Goal: Task Accomplishment & Management: Manage account settings

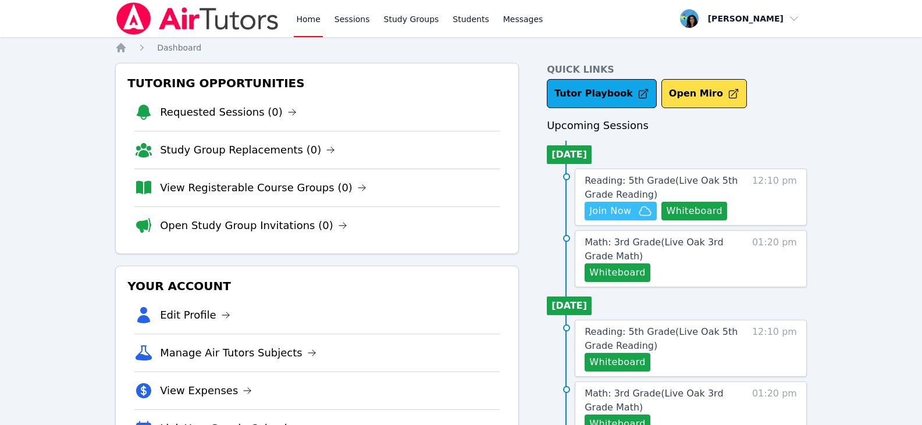
click at [640, 214] on icon "button" at bounding box center [646, 211] width 12 height 9
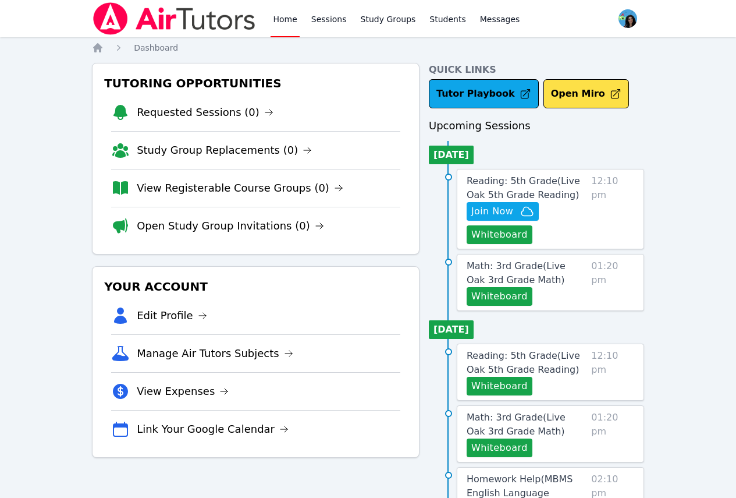
drag, startPoint x: 318, startPoint y: 19, endPoint x: 339, endPoint y: 41, distance: 30.0
click at [318, 19] on link "Sessions" at bounding box center [329, 18] width 40 height 37
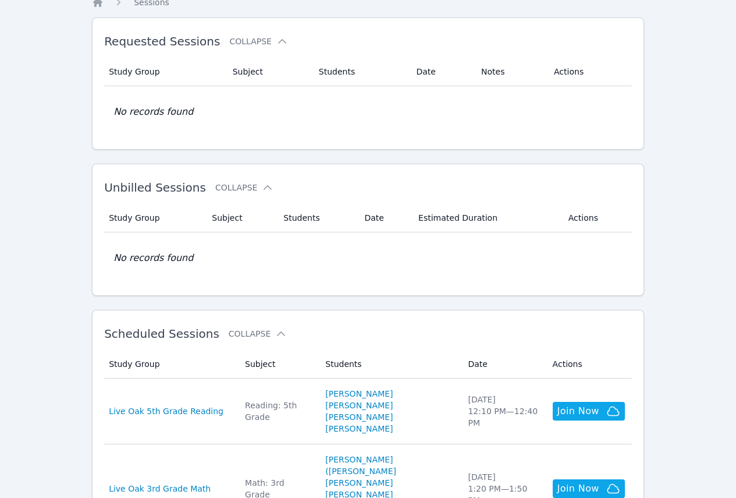
scroll to position [116, 0]
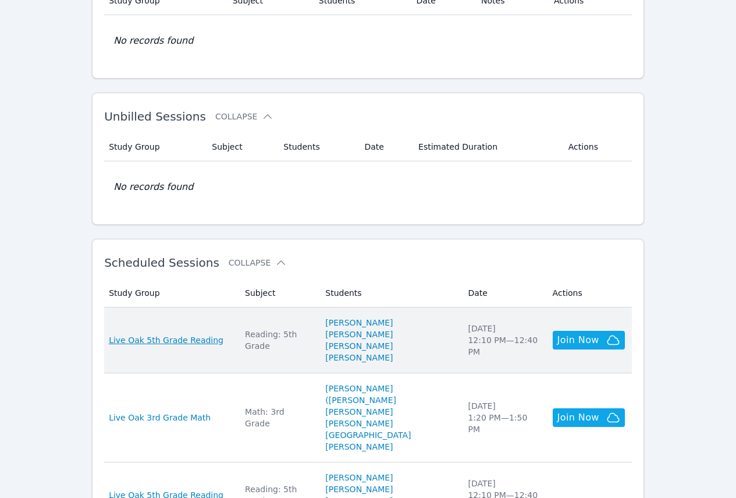
click at [194, 340] on span "Live Oak 5th Grade Reading" at bounding box center [166, 340] width 115 height 12
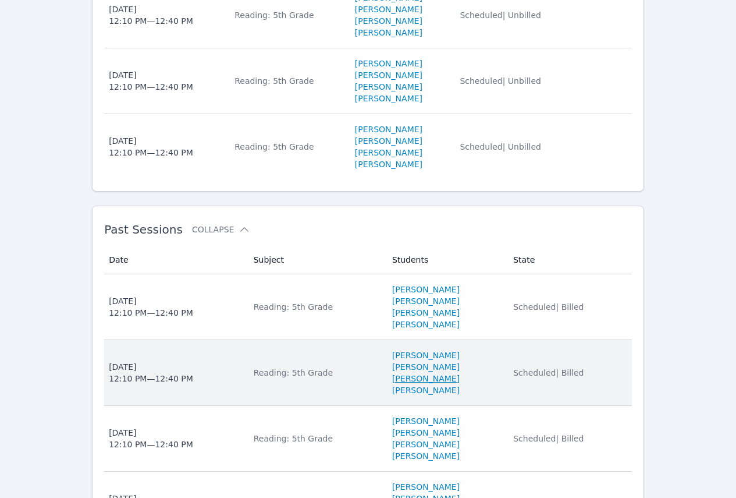
scroll to position [506, 0]
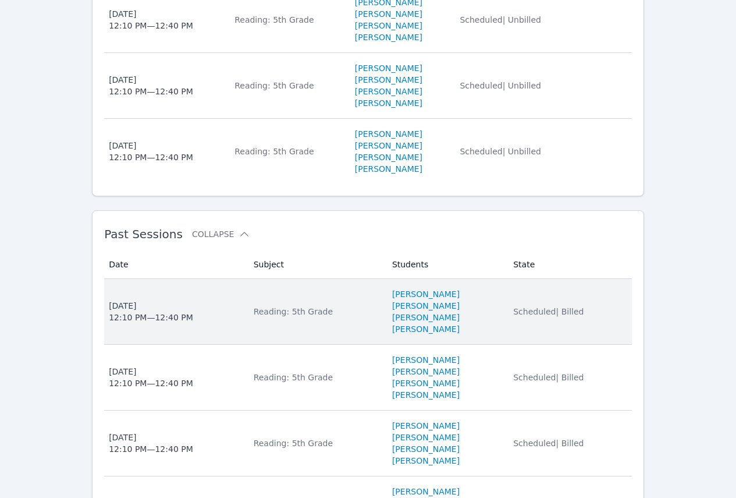
click at [258, 317] on div "Reading: 5th Grade" at bounding box center [316, 312] width 125 height 12
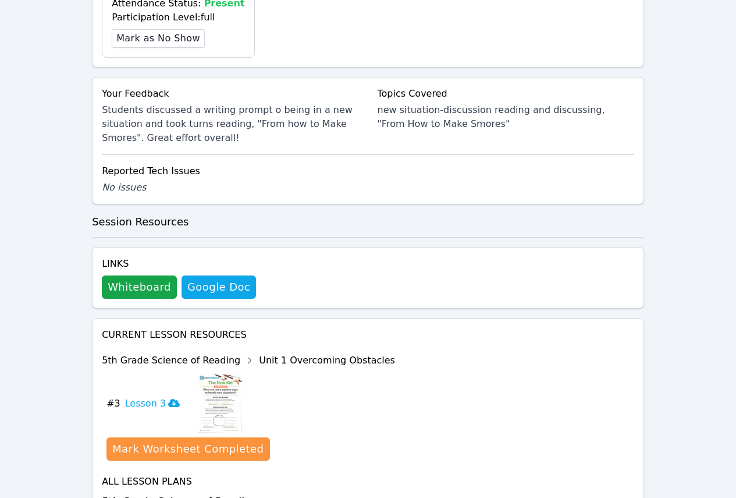
scroll to position [564, 0]
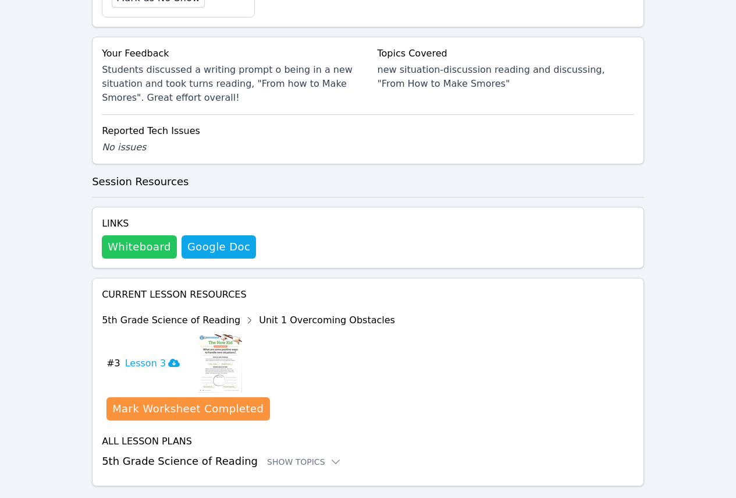
click at [136, 235] on button "Whiteboard" at bounding box center [139, 246] width 75 height 23
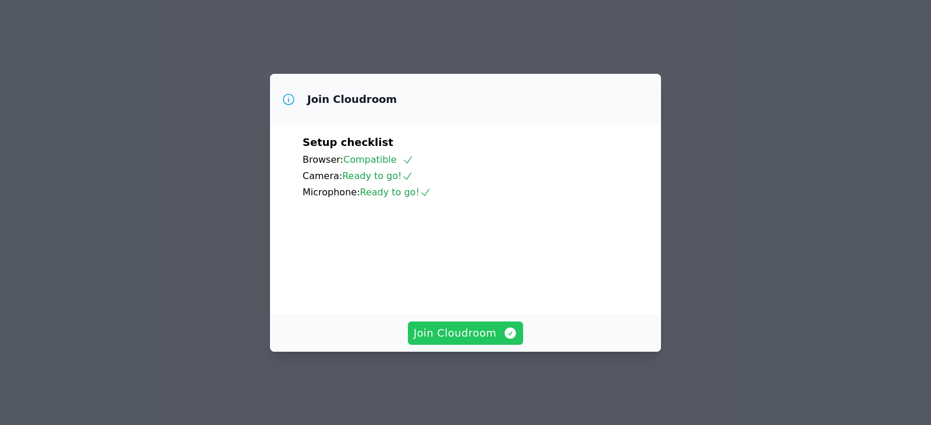
click at [488, 342] on span "Join Cloudroom" at bounding box center [466, 333] width 104 height 16
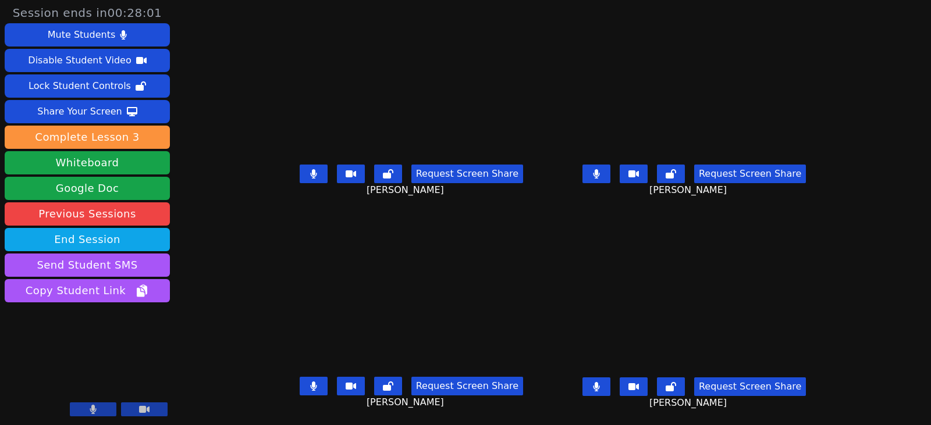
click at [294, 377] on div "Request Screen Share [PERSON_NAME]" at bounding box center [412, 395] width 274 height 47
click at [310, 385] on icon at bounding box center [313, 386] width 6 height 9
click at [310, 169] on icon at bounding box center [313, 173] width 7 height 9
drag, startPoint x: 616, startPoint y: 389, endPoint x: 584, endPoint y: 379, distance: 33.7
click at [600, 389] on icon at bounding box center [596, 386] width 7 height 9
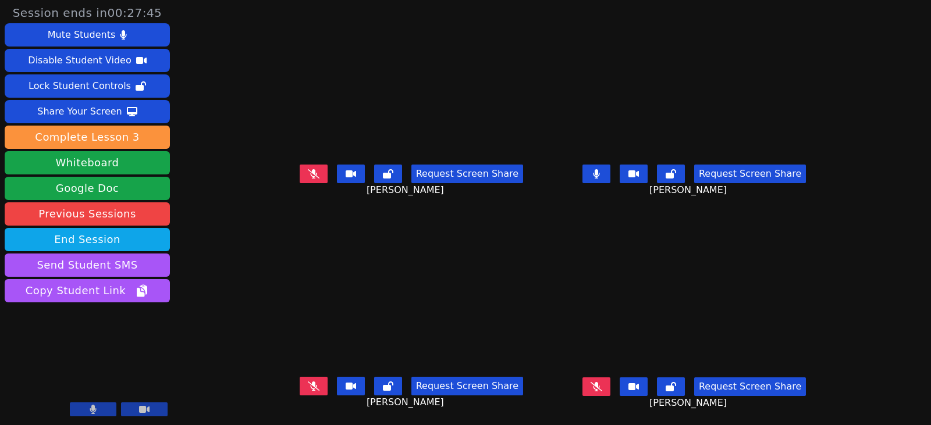
click at [307, 177] on button at bounding box center [314, 174] width 28 height 19
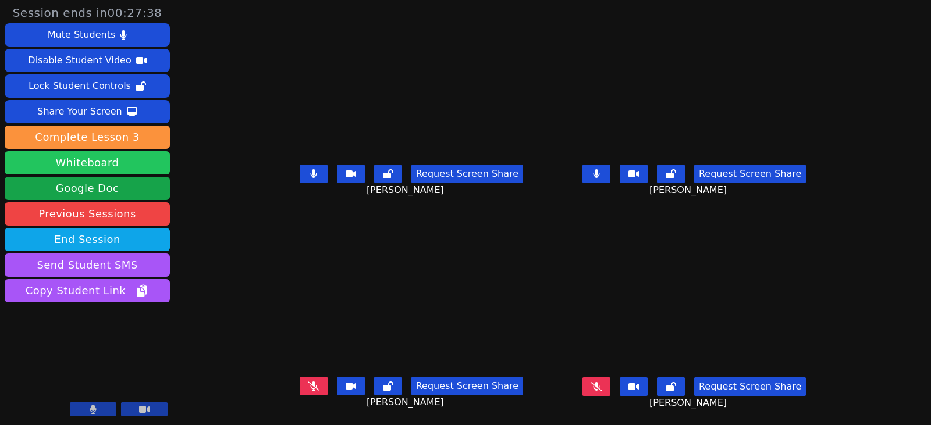
click at [109, 172] on button "Whiteboard" at bounding box center [87, 162] width 165 height 23
click at [308, 386] on icon at bounding box center [314, 386] width 12 height 9
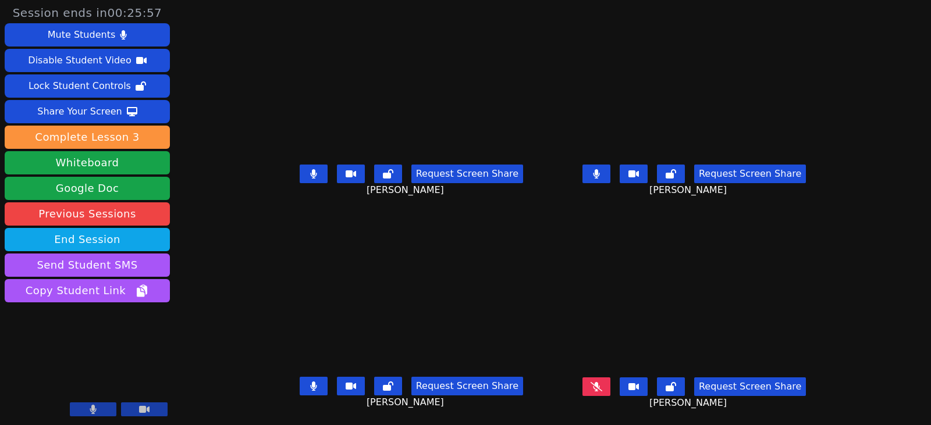
click at [310, 171] on icon at bounding box center [313, 173] width 6 height 9
drag, startPoint x: 609, startPoint y: 178, endPoint x: 592, endPoint y: 189, distance: 19.9
click at [609, 178] on button at bounding box center [597, 174] width 28 height 19
click at [310, 388] on icon at bounding box center [313, 386] width 6 height 9
click at [602, 175] on icon at bounding box center [597, 173] width 12 height 9
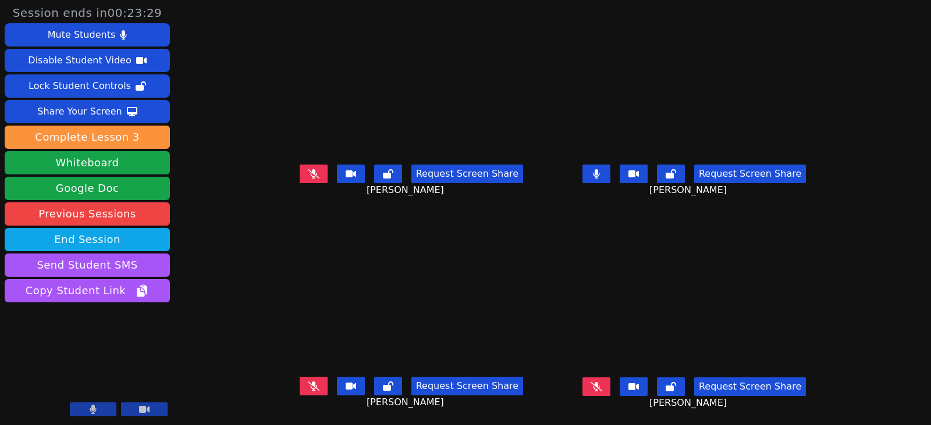
click at [600, 176] on icon at bounding box center [596, 173] width 7 height 9
click at [308, 178] on icon at bounding box center [314, 173] width 12 height 9
click at [310, 171] on icon at bounding box center [313, 173] width 6 height 9
click at [606, 385] on button at bounding box center [597, 387] width 28 height 19
click at [610, 388] on button at bounding box center [597, 387] width 28 height 19
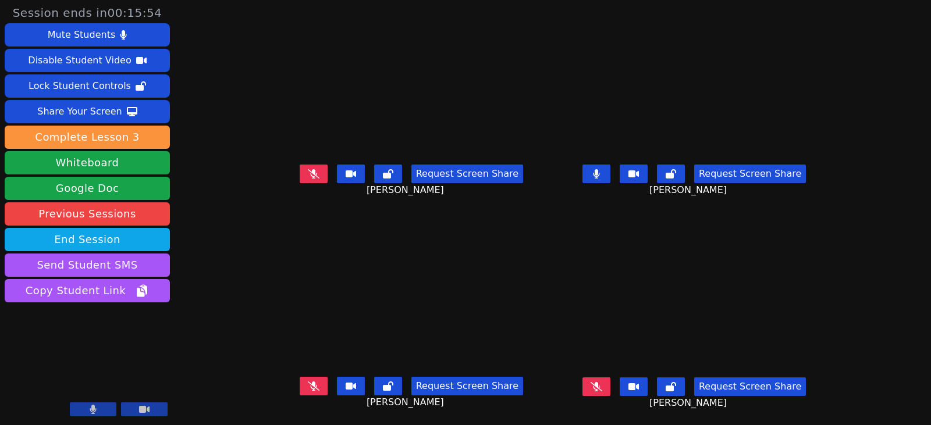
click at [609, 172] on button at bounding box center [597, 174] width 28 height 19
click at [300, 392] on button at bounding box center [314, 386] width 28 height 19
click at [310, 386] on icon at bounding box center [313, 386] width 7 height 9
click at [602, 386] on icon at bounding box center [597, 386] width 12 height 9
drag, startPoint x: 614, startPoint y: 391, endPoint x: 514, endPoint y: 378, distance: 100.3
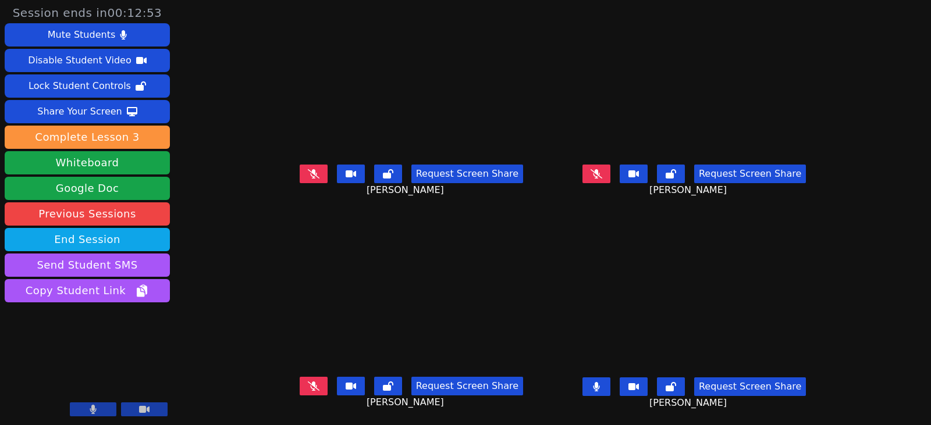
click at [600, 391] on icon at bounding box center [596, 386] width 7 height 9
click at [300, 172] on button at bounding box center [314, 174] width 28 height 19
drag, startPoint x: 304, startPoint y: 180, endPoint x: 282, endPoint y: 179, distance: 22.1
click at [303, 180] on button at bounding box center [314, 174] width 28 height 19
click at [602, 176] on icon at bounding box center [597, 173] width 12 height 9
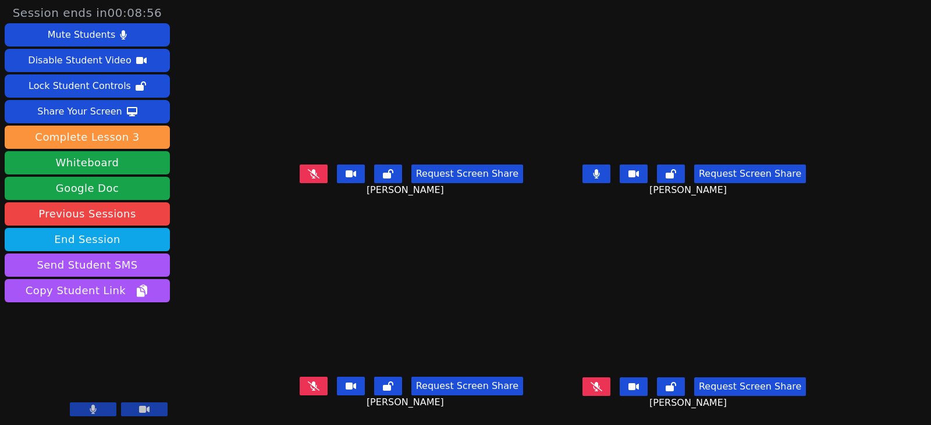
click at [600, 177] on icon at bounding box center [596, 173] width 7 height 9
drag, startPoint x: 296, startPoint y: 174, endPoint x: 348, endPoint y: 179, distance: 52.0
click at [308, 174] on icon at bounding box center [314, 173] width 12 height 9
drag, startPoint x: 295, startPoint y: 173, endPoint x: 230, endPoint y: 186, distance: 66.5
click at [300, 173] on button at bounding box center [314, 174] width 28 height 19
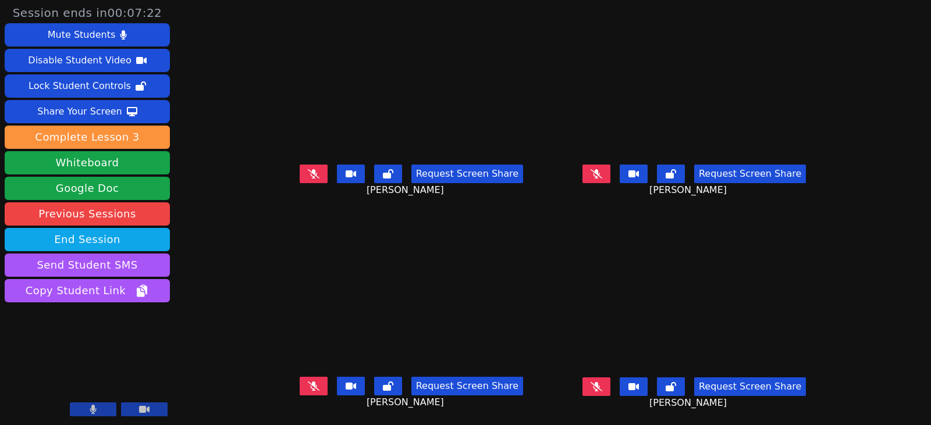
click at [611, 392] on button at bounding box center [597, 387] width 28 height 19
click at [308, 384] on icon at bounding box center [314, 386] width 12 height 9
click at [600, 391] on icon at bounding box center [596, 386] width 7 height 9
click at [304, 387] on button at bounding box center [314, 386] width 28 height 19
click at [602, 174] on icon at bounding box center [597, 173] width 12 height 9
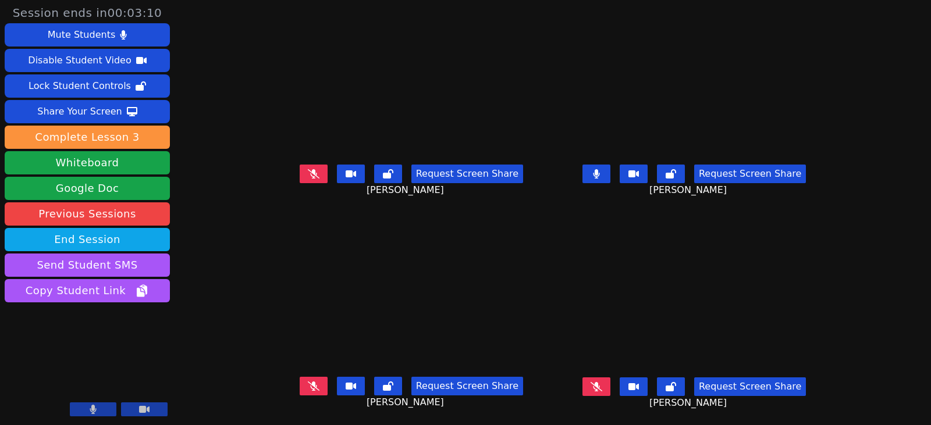
click at [308, 177] on icon at bounding box center [314, 173] width 12 height 9
click at [308, 384] on icon at bounding box center [314, 386] width 12 height 9
click at [611, 388] on button at bounding box center [597, 387] width 28 height 19
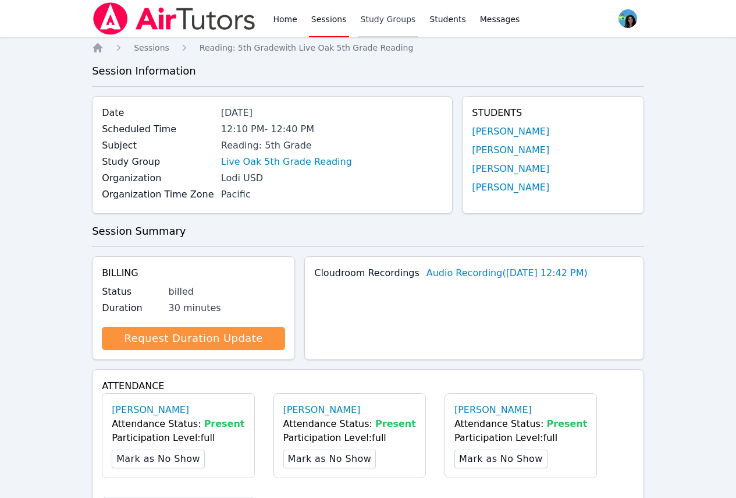
click at [363, 21] on link "Study Groups" at bounding box center [389, 18] width 60 height 37
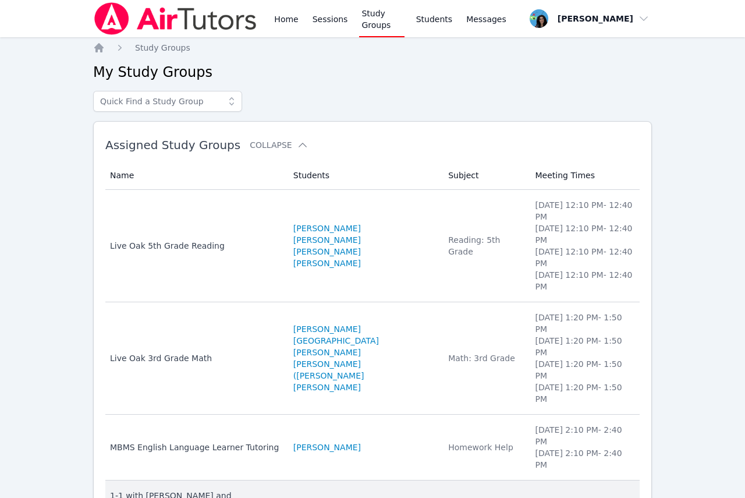
drag, startPoint x: 327, startPoint y: 376, endPoint x: 410, endPoint y: 379, distance: 83.3
click at [410, 480] on tr "Name 1-1 with [PERSON_NAME] and [PERSON_NAME] Students [PERSON_NAME] Subject Ma…" at bounding box center [372, 501] width 534 height 42
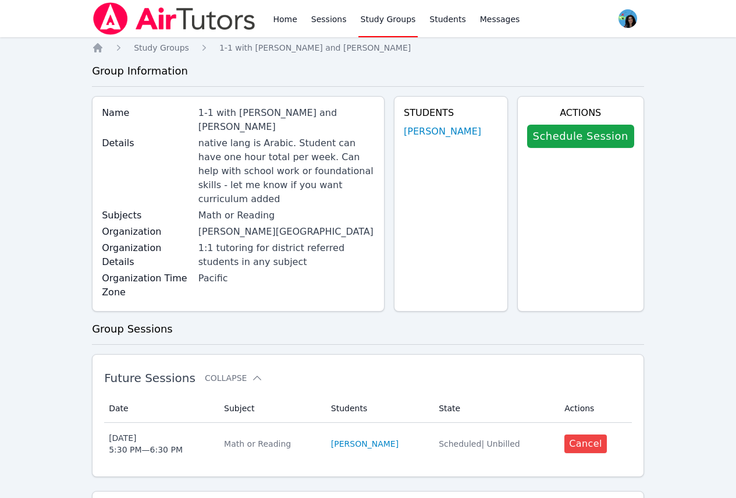
drag, startPoint x: 496, startPoint y: 135, endPoint x: 404, endPoint y: 128, distance: 91.6
click at [404, 128] on div "Students Mishary Almengash" at bounding box center [450, 203] width 113 height 215
copy link "[PERSON_NAME]"
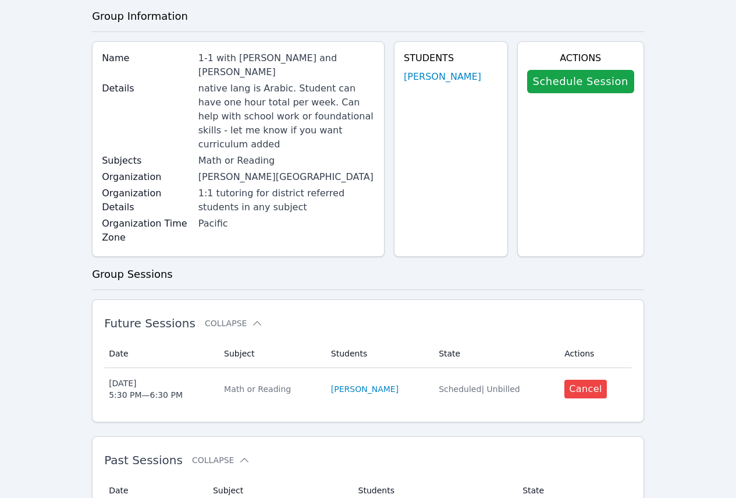
scroll to position [58, 0]
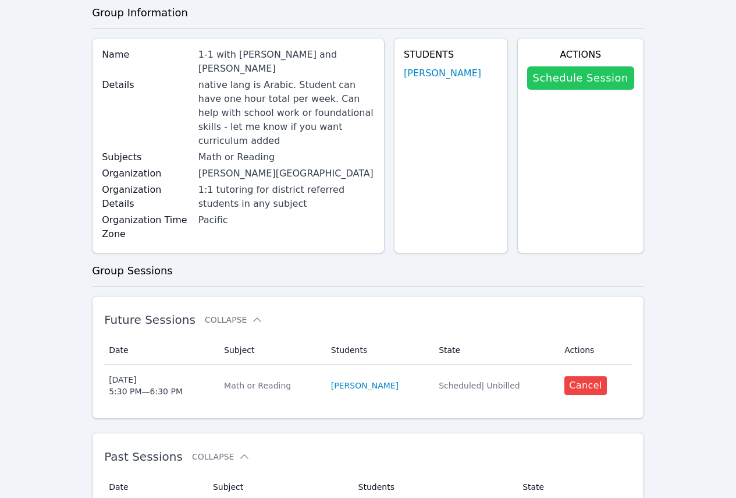
click at [566, 80] on link "Schedule Session" at bounding box center [580, 77] width 107 height 23
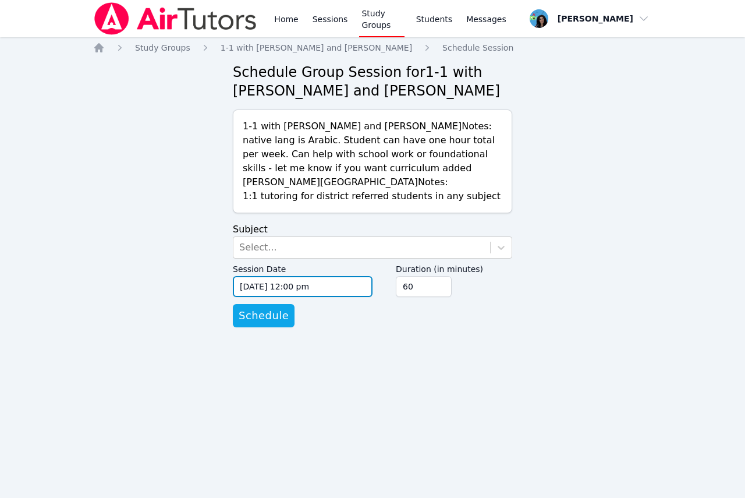
click at [315, 297] on input "09/08/2025 12:00 pm" at bounding box center [303, 286] width 140 height 21
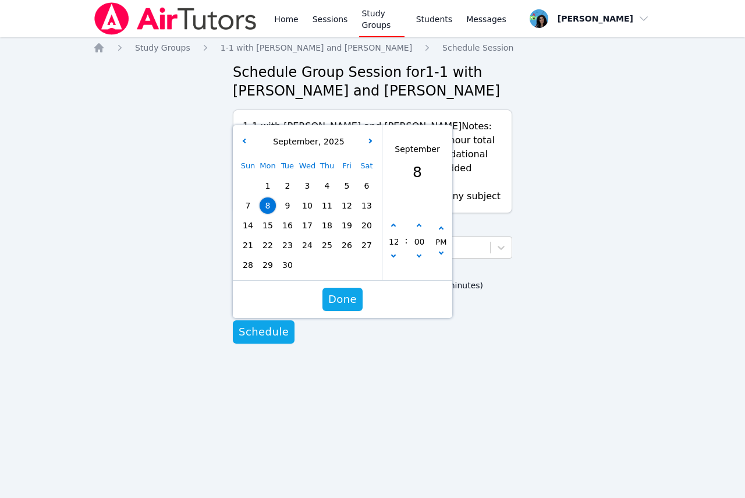
click at [559, 119] on div "Home Study Groups 1-1 with Mishary Almengash and Maya Habou-Klimczak Schedule S…" at bounding box center [372, 204] width 559 height 325
click at [329, 20] on link "Sessions" at bounding box center [330, 18] width 40 height 37
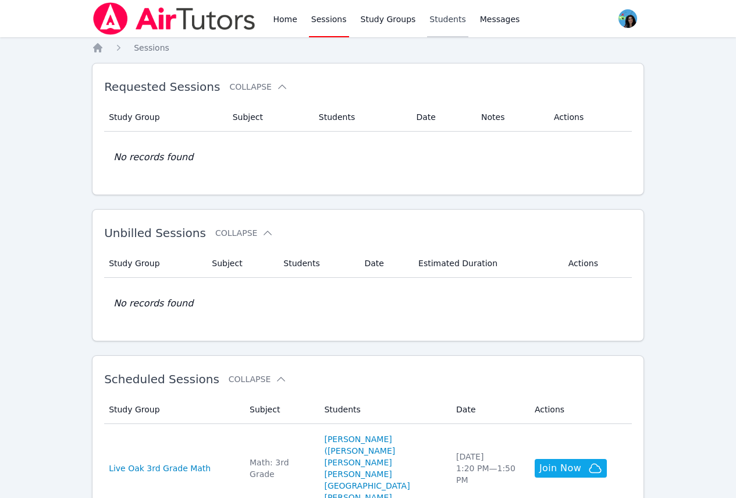
click at [427, 17] on link "Students" at bounding box center [447, 18] width 41 height 37
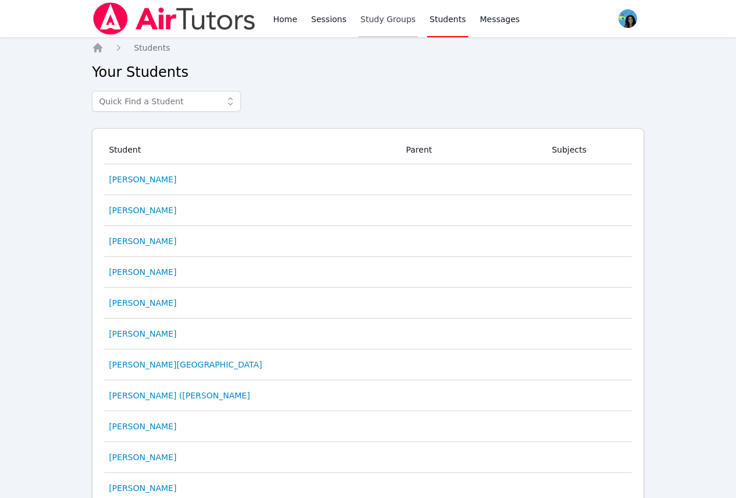
click at [359, 26] on link "Study Groups" at bounding box center [389, 18] width 60 height 37
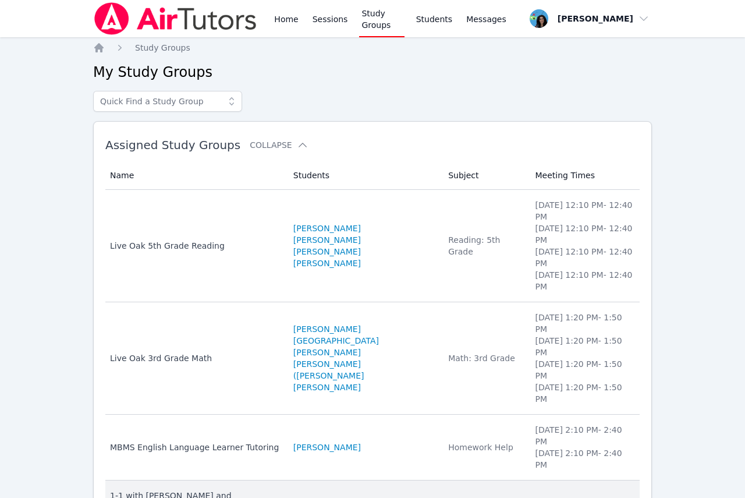
click at [355, 495] on link "[PERSON_NAME]" at bounding box center [327, 501] width 68 height 12
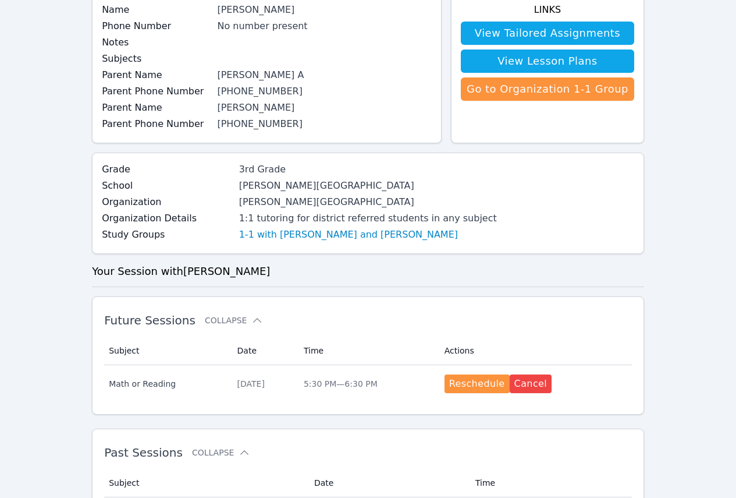
scroll to position [175, 0]
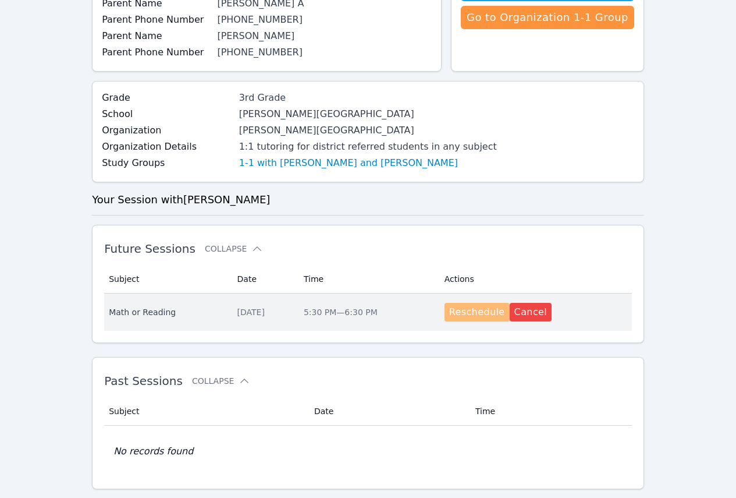
click at [464, 310] on button "Reschedule" at bounding box center [477, 312] width 65 height 19
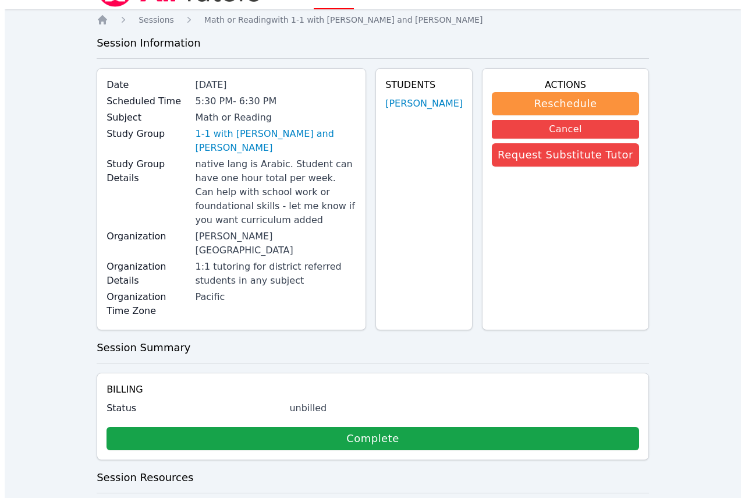
scroll to position [73, 0]
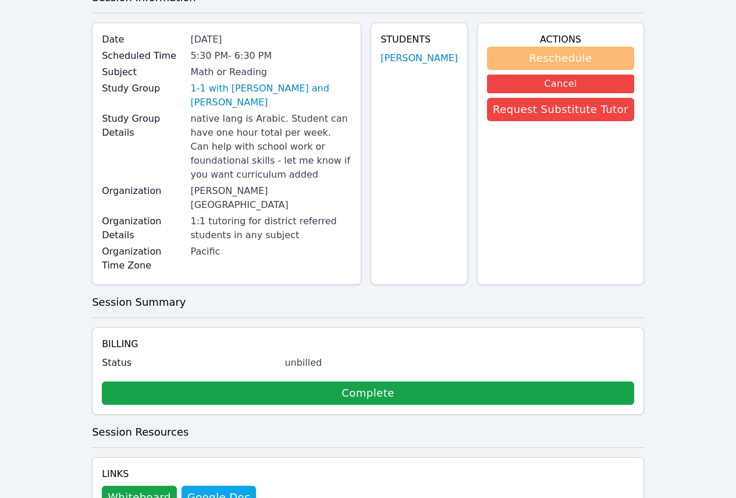
click at [541, 56] on button "Reschedule" at bounding box center [560, 58] width 147 height 23
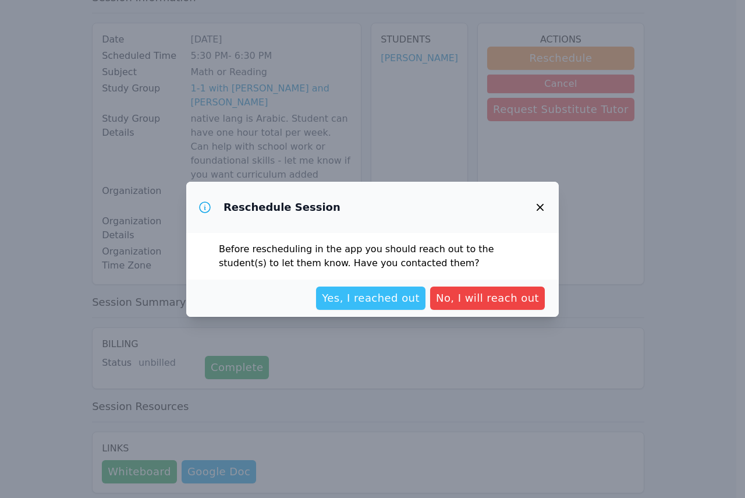
click at [420, 306] on span "Yes, I reached out" at bounding box center [371, 298] width 98 height 16
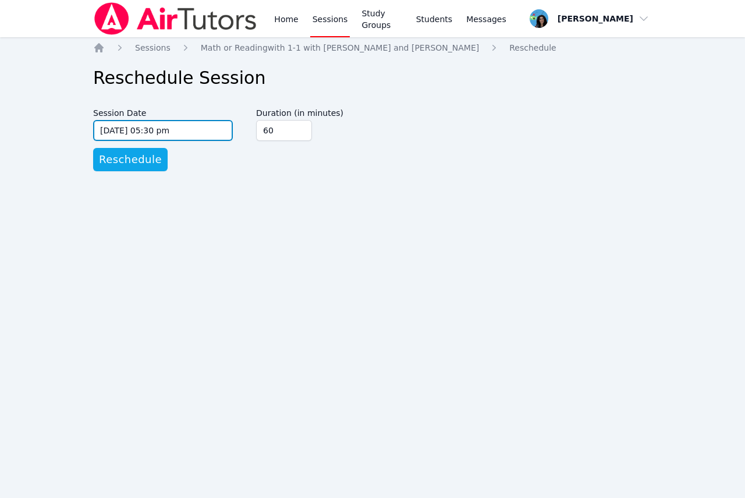
click at [200, 129] on input "09/10/2025 05:30 pm" at bounding box center [163, 130] width 140 height 21
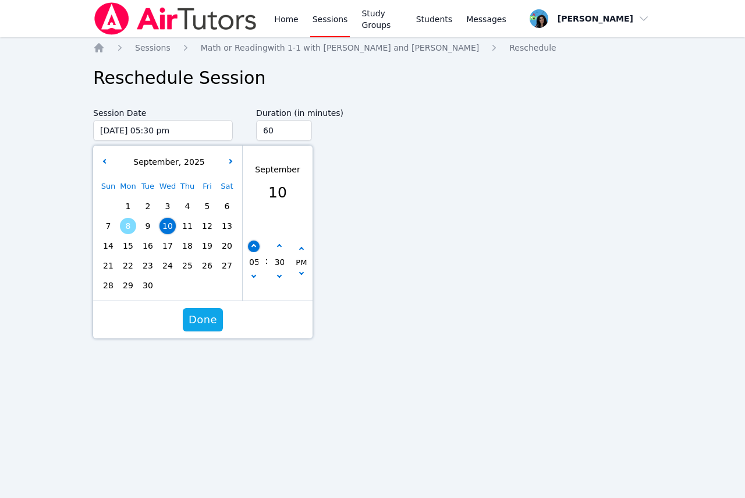
click at [251, 247] on button "button" at bounding box center [254, 246] width 12 height 12
type input "09/10/2025 06:30 pm"
type input "06"
click at [254, 245] on icon "button" at bounding box center [253, 246] width 5 height 5
type input "09/10/2025 07:30 pm"
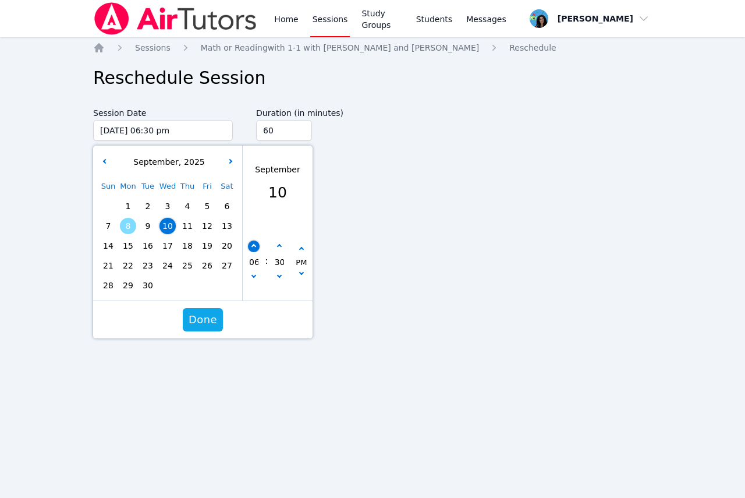
type input "07"
click at [254, 245] on icon "button" at bounding box center [253, 246] width 5 height 5
type input "09/10/2025 08:30 pm"
type input "08"
click at [214, 324] on span "Done" at bounding box center [203, 319] width 29 height 16
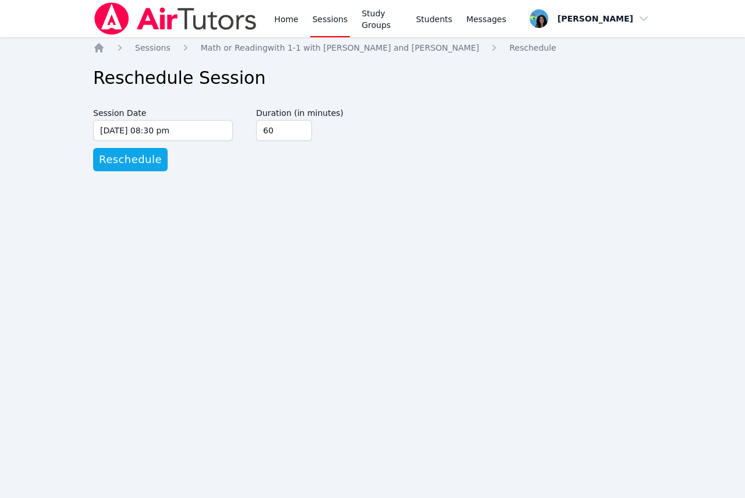
drag, startPoint x: 199, startPoint y: 241, endPoint x: 166, endPoint y: 200, distance: 52.6
click at [199, 240] on div "Home Sessions Study Groups Students Messages Open user menu Maya Habou-Klimczak…" at bounding box center [372, 249] width 745 height 498
click at [151, 166] on span "Reschedule" at bounding box center [130, 159] width 63 height 16
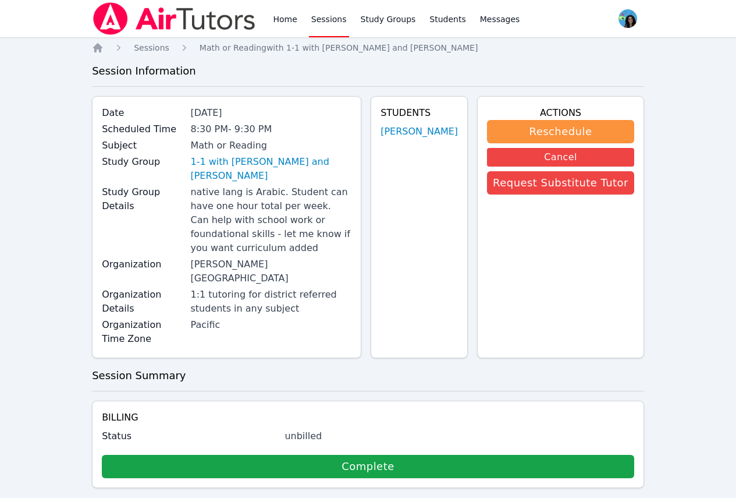
click at [331, 15] on link "Sessions" at bounding box center [329, 18] width 40 height 37
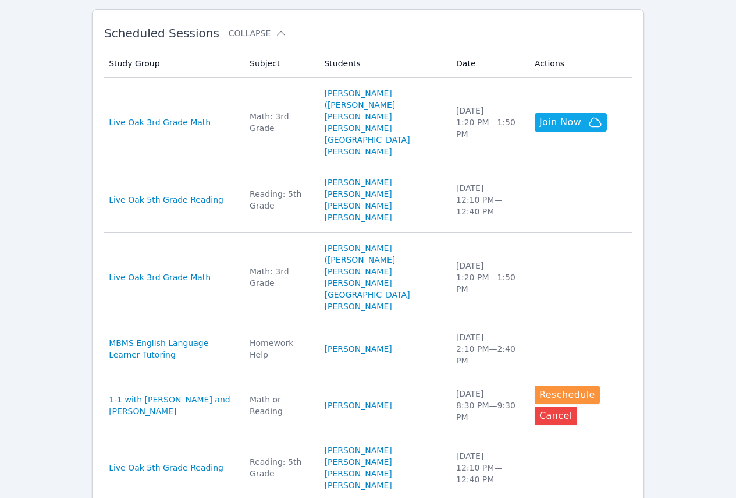
scroll to position [349, 0]
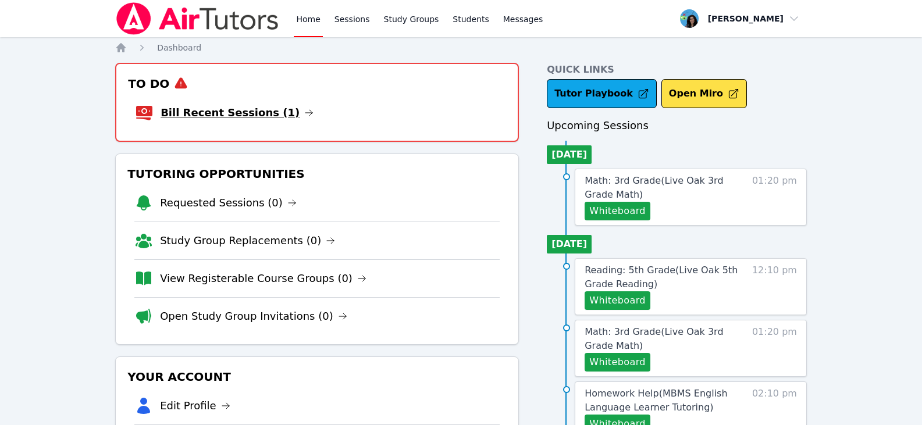
click at [269, 111] on link "Bill Recent Sessions (1)" at bounding box center [237, 113] width 153 height 16
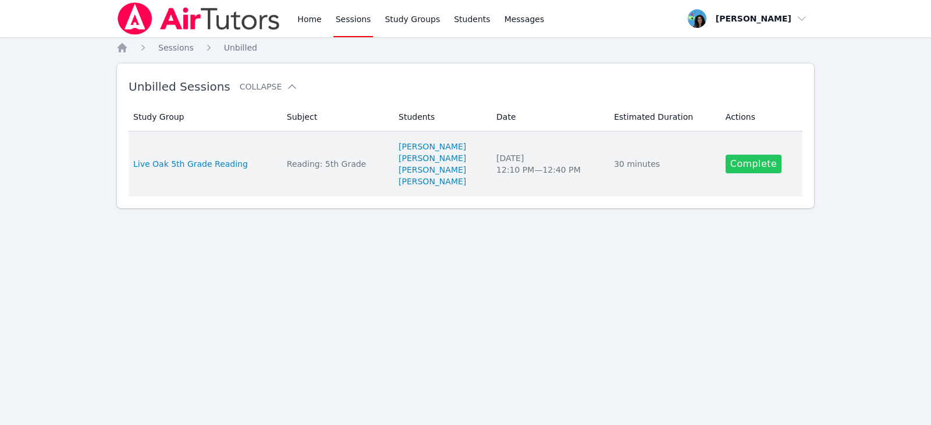
click at [772, 169] on link "Complete" at bounding box center [754, 164] width 56 height 19
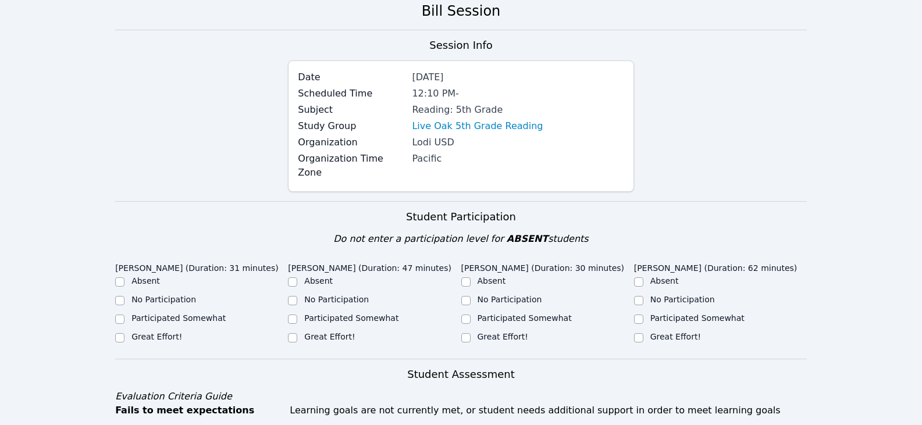
scroll to position [291, 0]
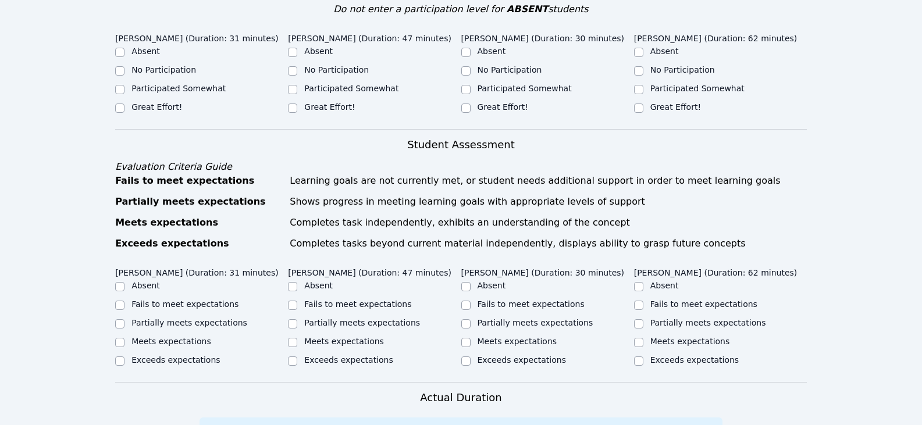
click at [160, 102] on label "Great Effort!" at bounding box center [157, 106] width 51 height 9
click at [125, 104] on input "Great Effort!" at bounding box center [119, 108] width 9 height 9
checkbox input "true"
click at [307, 87] on ul "Absent No Participation Participated Somewhat Great Effort!" at bounding box center [374, 80] width 173 height 70
click at [333, 86] on ul "Absent No Participation Participated Somewhat Great Effort!" at bounding box center [374, 80] width 173 height 70
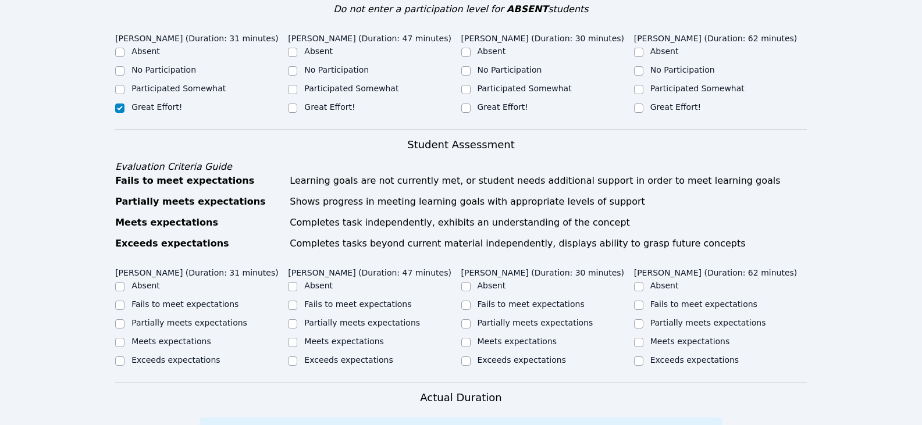
click at [337, 102] on label "Great Effort!" at bounding box center [329, 106] width 51 height 9
click at [297, 104] on input "Great Effort!" at bounding box center [292, 108] width 9 height 9
checkbox input "true"
click at [498, 102] on label "Great Effort!" at bounding box center [503, 106] width 51 height 9
click at [471, 104] on input "Great Effort!" at bounding box center [466, 108] width 9 height 9
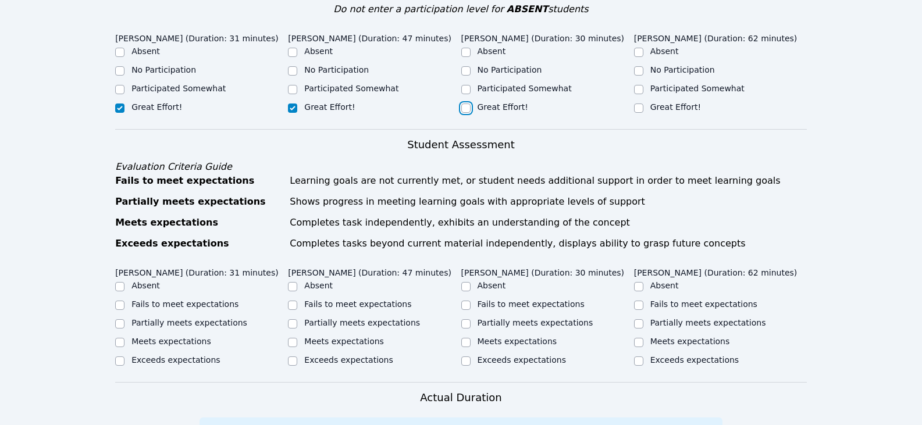
checkbox input "true"
click at [666, 102] on label "Great Effort!" at bounding box center [676, 106] width 51 height 9
click at [644, 104] on input "Great Effort!" at bounding box center [638, 108] width 9 height 9
checkbox input "true"
click at [197, 318] on label "Partially meets expectations" at bounding box center [190, 322] width 116 height 9
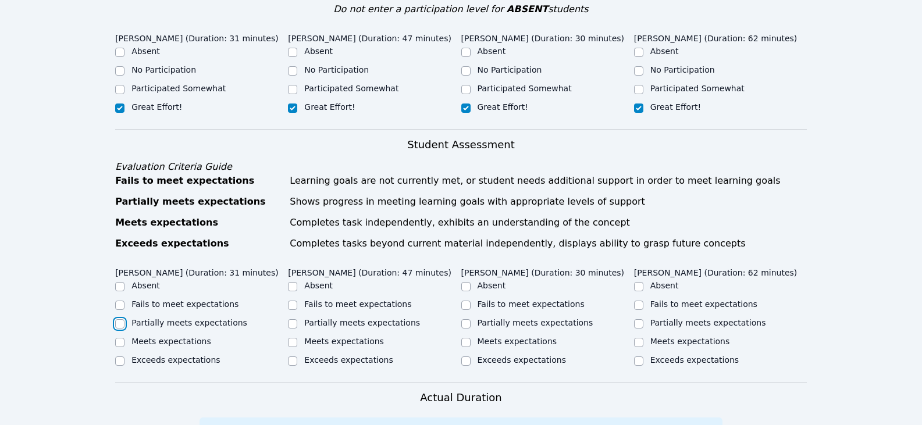
click at [125, 320] on input "Partially meets expectations" at bounding box center [119, 324] width 9 height 9
checkbox input "true"
click at [333, 318] on label "Partially meets expectations" at bounding box center [362, 322] width 116 height 9
click at [297, 320] on input "Partially meets expectations" at bounding box center [292, 324] width 9 height 9
checkbox input "true"
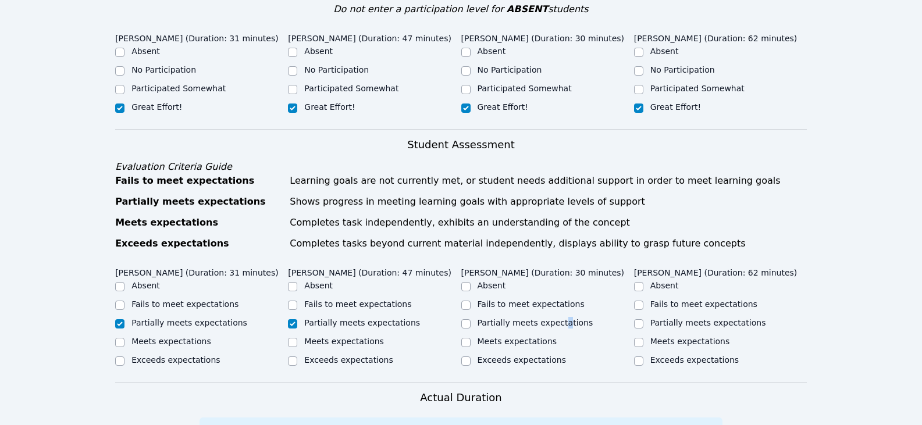
click at [558, 318] on label "Partially meets expectations" at bounding box center [536, 322] width 116 height 9
click at [681, 318] on label "Partially meets expectations" at bounding box center [709, 322] width 116 height 9
click at [644, 320] on input "Partially meets expectations" at bounding box center [638, 324] width 9 height 9
checkbox input "true"
click at [495, 318] on label "Partially meets expectations" at bounding box center [536, 322] width 116 height 9
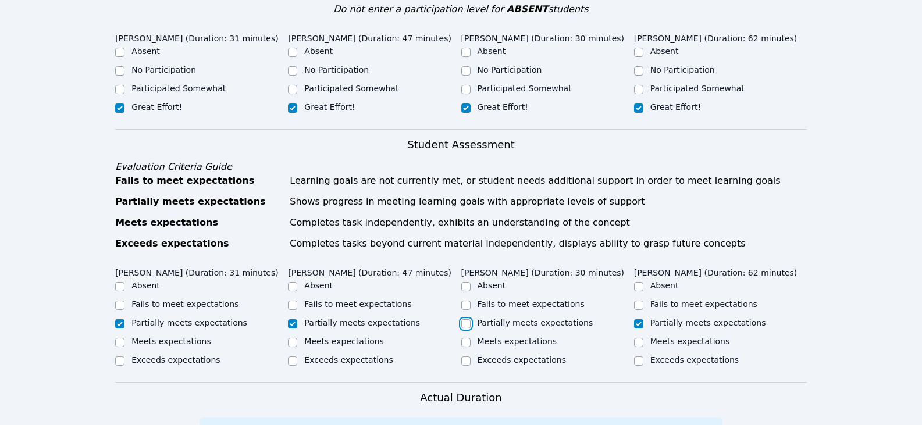
click at [471, 320] on input "Partially meets expectations" at bounding box center [466, 324] width 9 height 9
checkbox input "true"
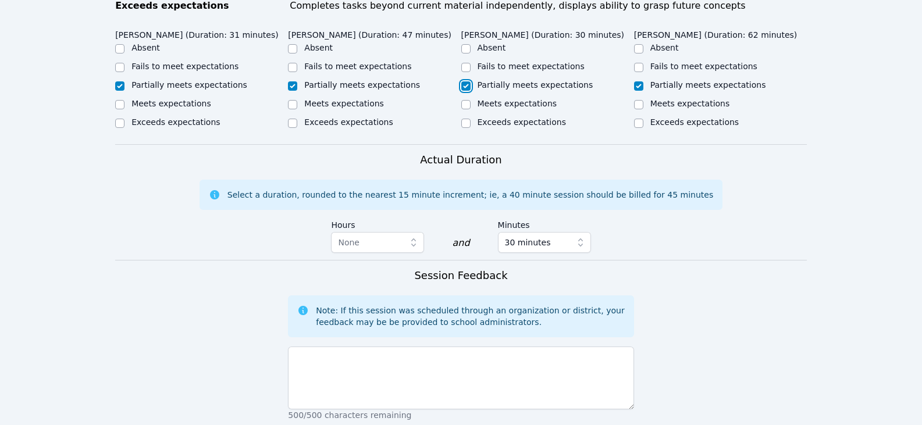
scroll to position [640, 0]
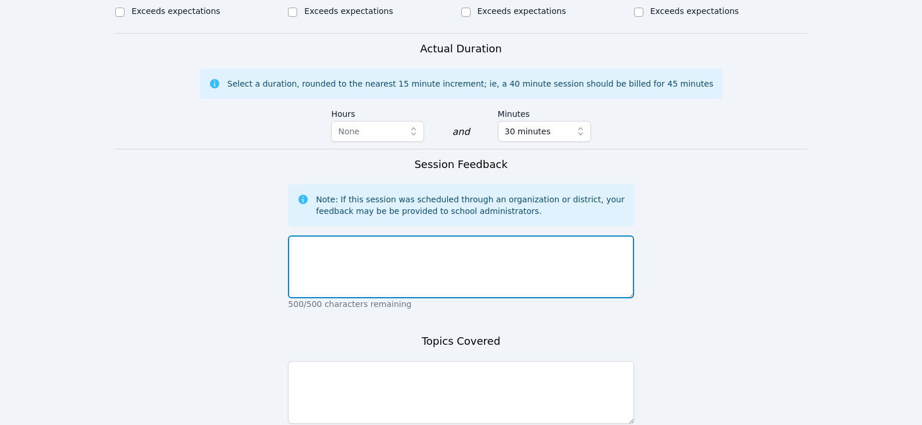
click at [375, 281] on textarea at bounding box center [461, 267] width 346 height 63
click at [535, 279] on textarea "Students took turns reading and worked on reading comprehension." at bounding box center [461, 267] width 346 height 63
click at [544, 236] on textarea "Students took turns reading and worked on reading comprehension." at bounding box center [461, 267] width 346 height 63
click at [541, 236] on textarea "Students took turns reading and worked on reading comprehension." at bounding box center [461, 267] width 346 height 63
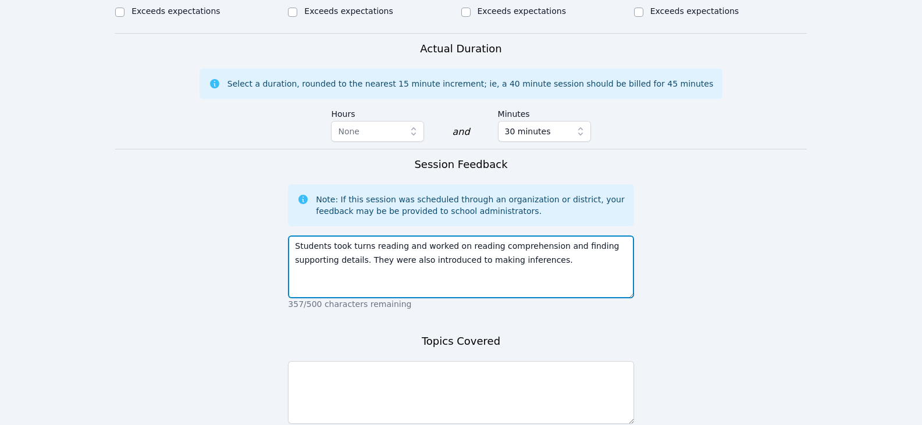
type textarea "Students took turns reading and worked on reading comprehension and finding sup…"
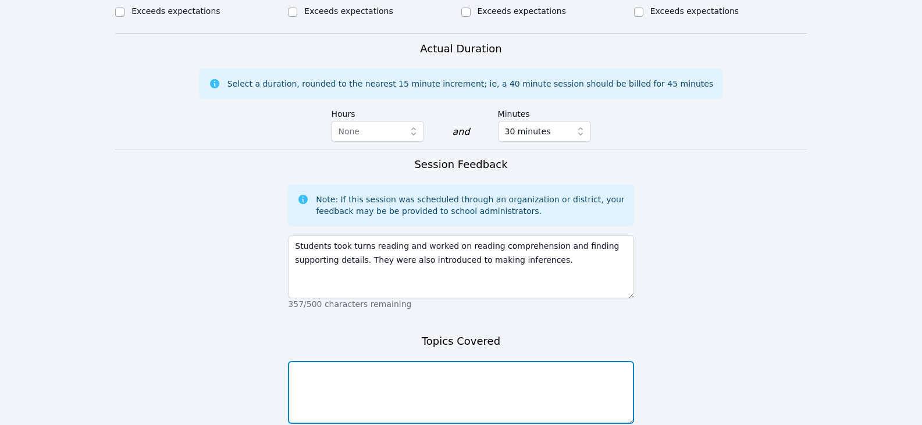
click at [475, 389] on textarea at bounding box center [461, 392] width 346 height 63
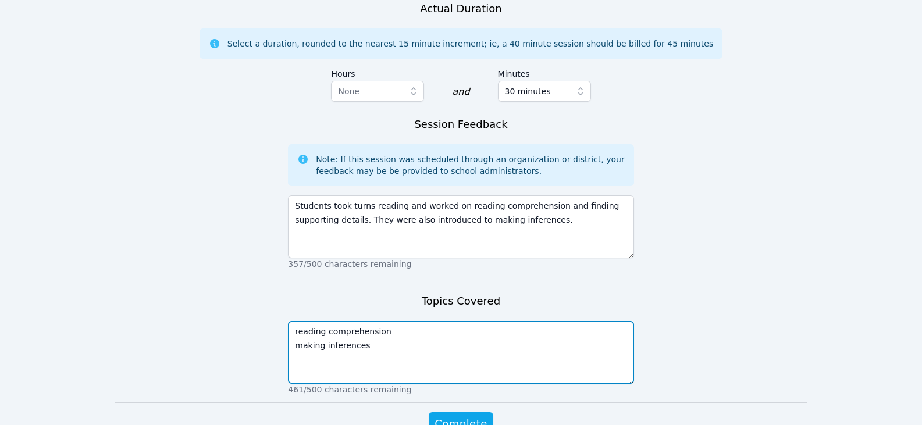
scroll to position [733, 0]
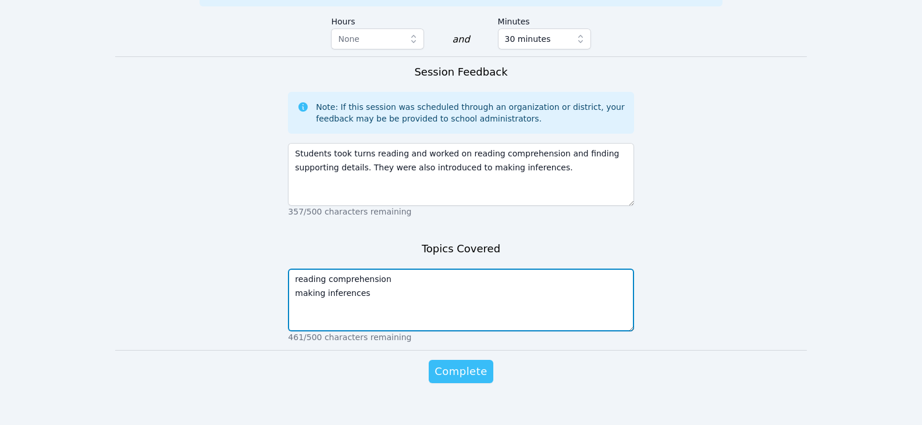
type textarea "reading comprehension making inferences"
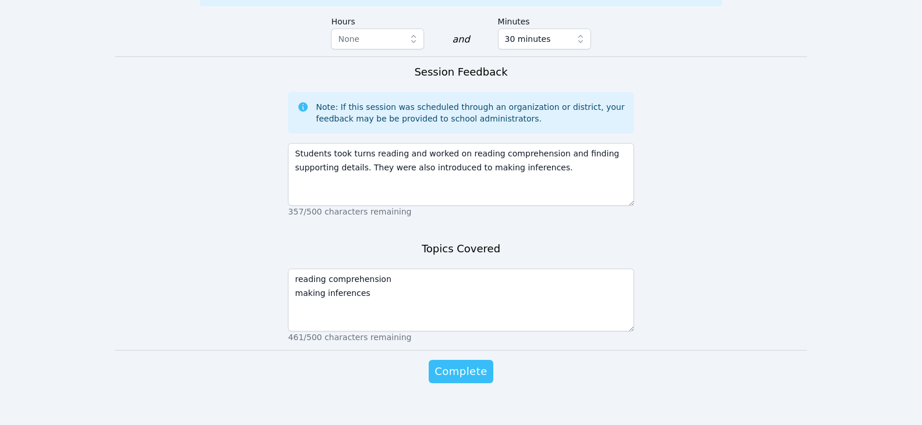
click at [449, 364] on span "Complete" at bounding box center [461, 372] width 52 height 16
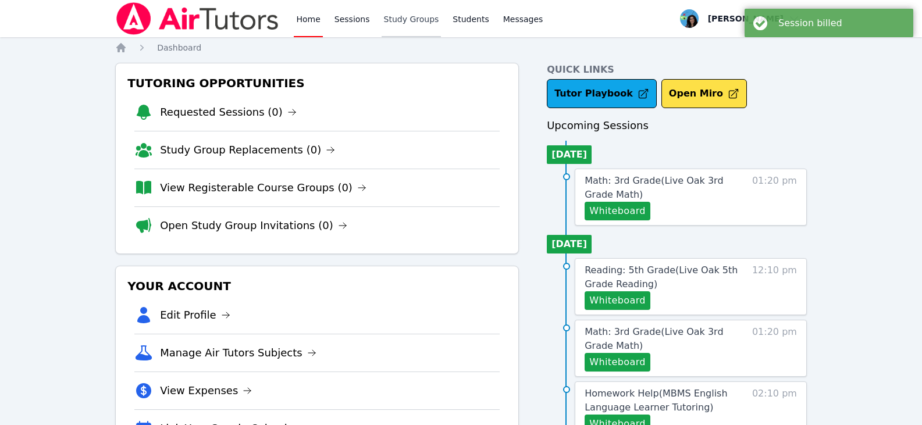
click at [422, 19] on link "Study Groups" at bounding box center [412, 18] width 60 height 37
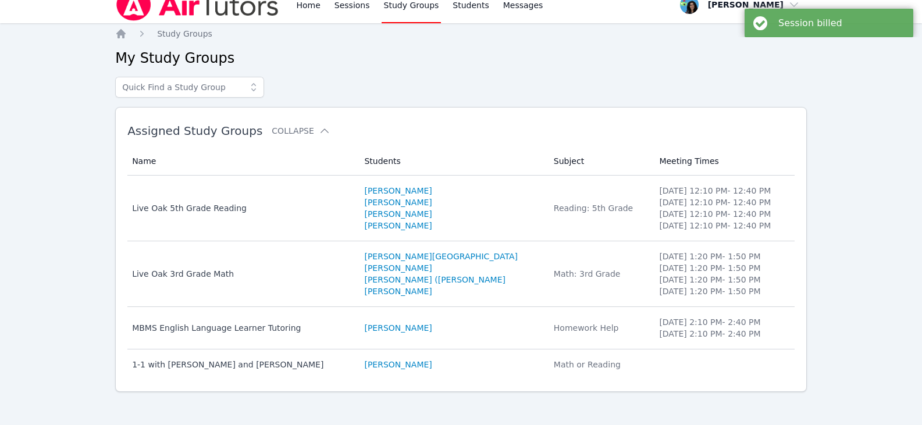
scroll to position [18, 0]
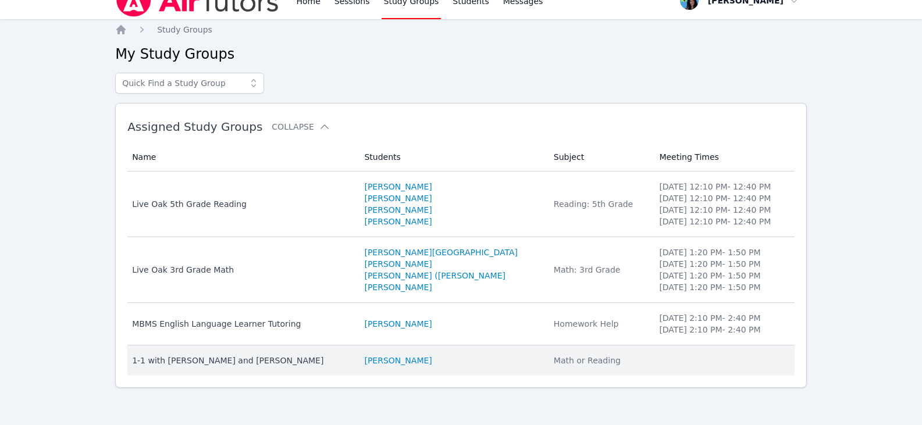
click at [308, 360] on div "1-1 with [PERSON_NAME] and [PERSON_NAME]" at bounding box center [241, 361] width 218 height 12
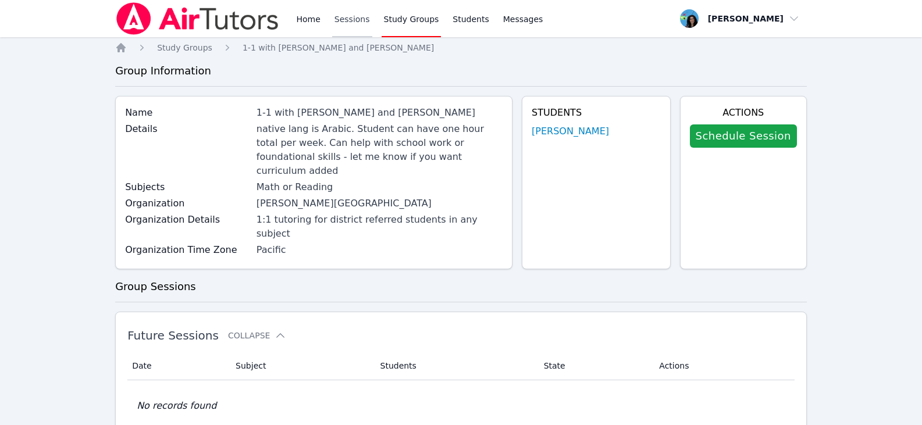
click at [363, 25] on link "Sessions" at bounding box center [352, 18] width 40 height 37
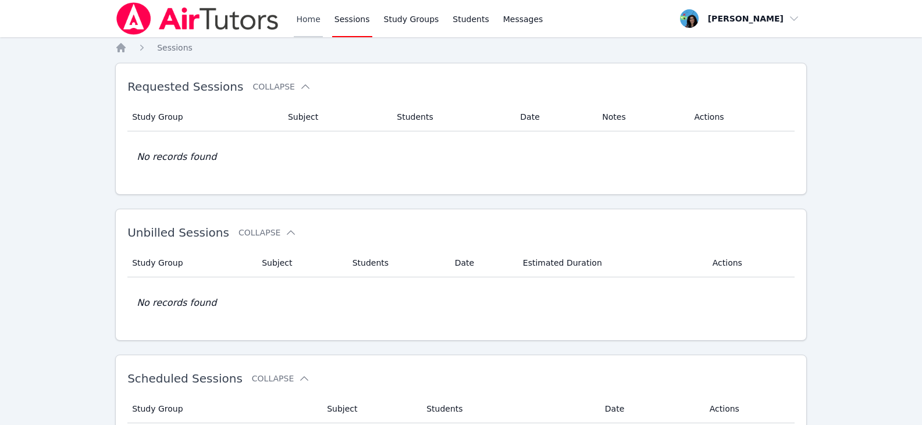
click at [299, 10] on link "Home" at bounding box center [308, 18] width 29 height 37
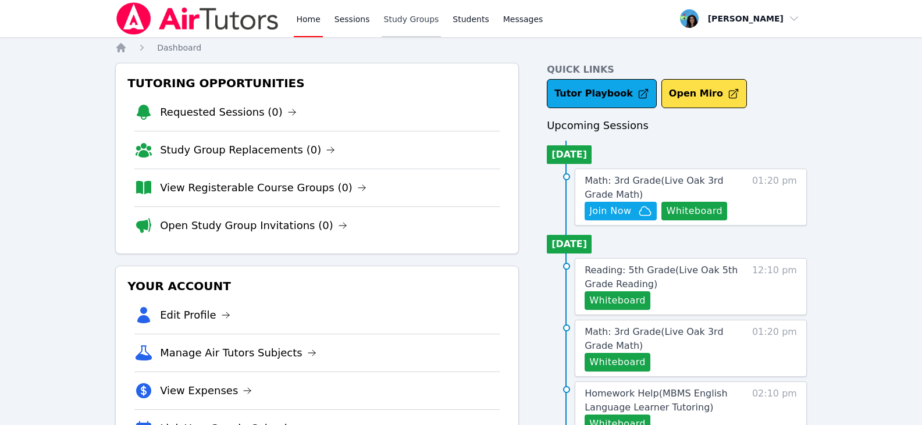
click at [406, 24] on link "Study Groups" at bounding box center [412, 18] width 60 height 37
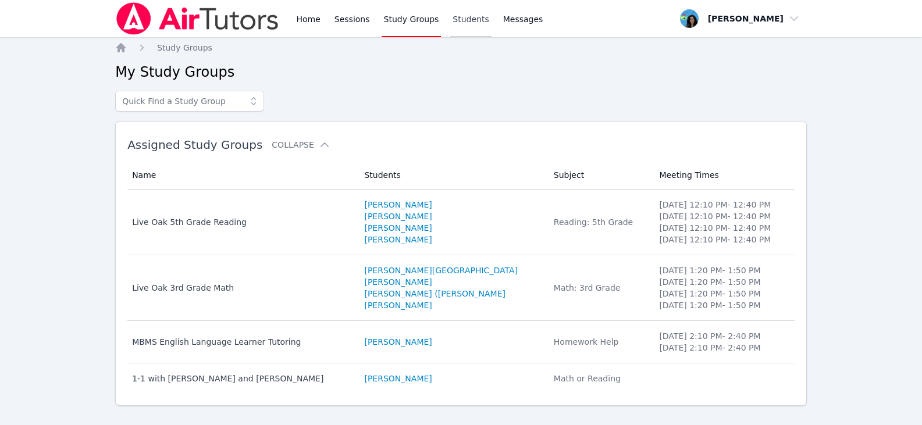
click at [461, 20] on link "Students" at bounding box center [470, 18] width 41 height 37
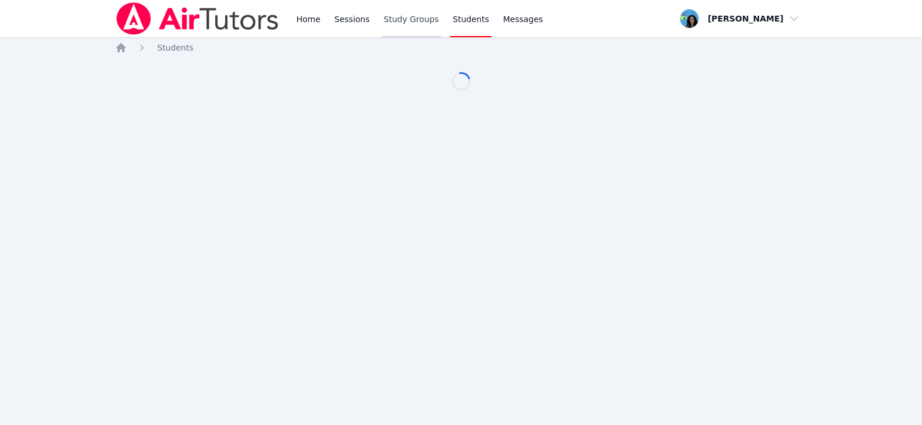
click at [416, 20] on link "Study Groups" at bounding box center [412, 18] width 60 height 37
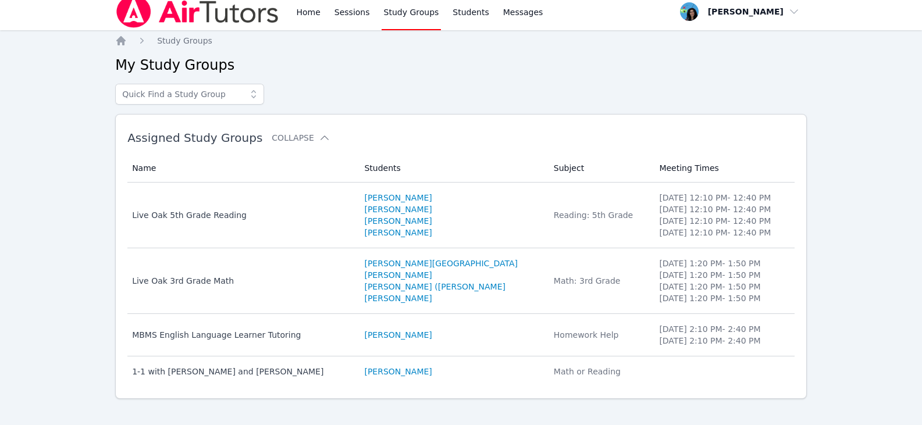
scroll to position [18, 0]
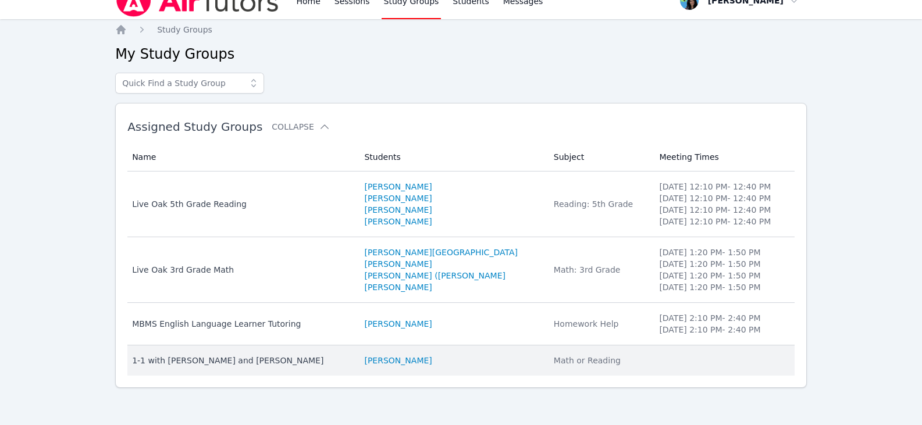
click at [295, 364] on div "1-1 with Mishary Almengash and Maya Habou-Klimczak" at bounding box center [241, 361] width 218 height 12
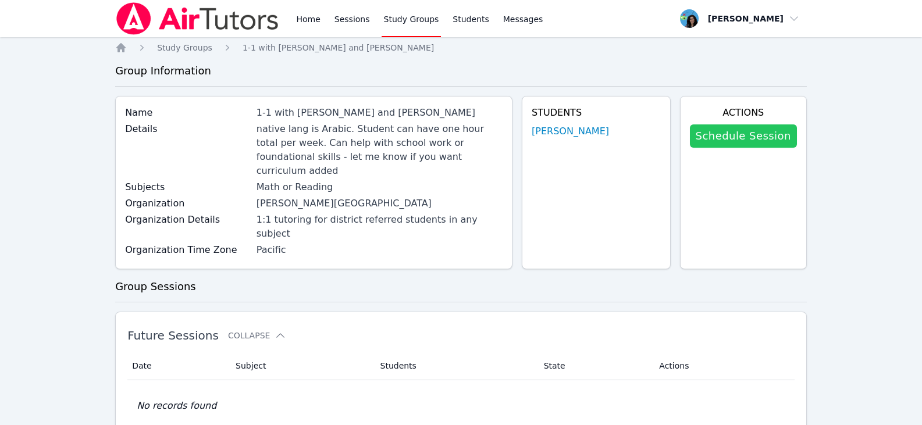
click at [734, 128] on link "Schedule Session" at bounding box center [743, 136] width 107 height 23
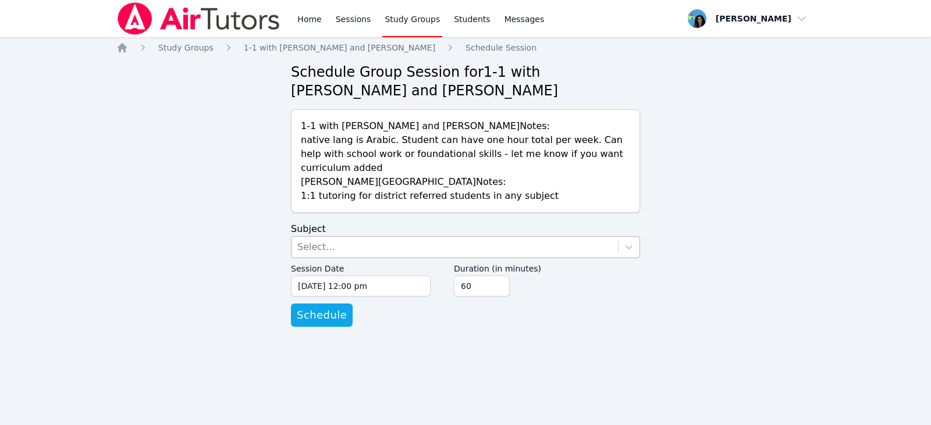
click at [378, 237] on div "Select..." at bounding box center [455, 247] width 327 height 21
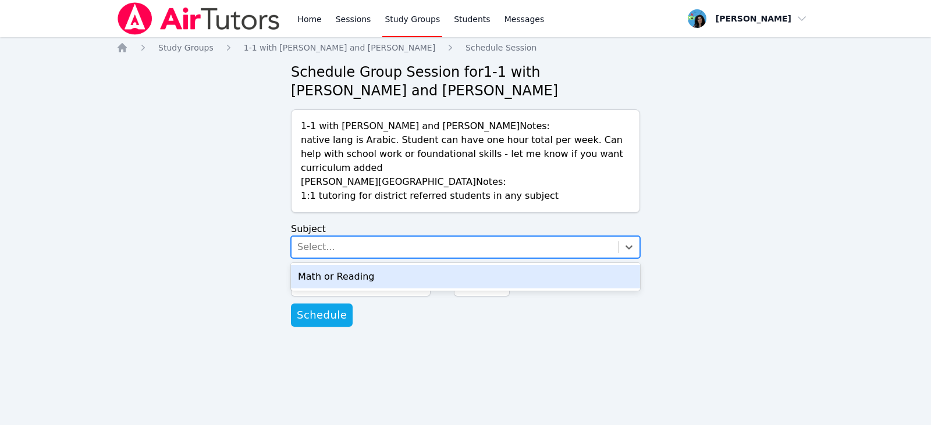
click at [372, 265] on div "Math or Reading" at bounding box center [465, 276] width 349 height 23
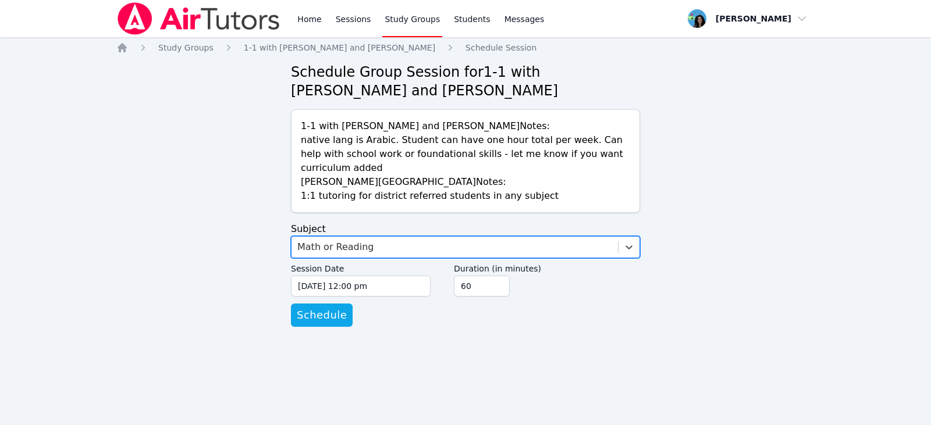
click at [433, 305] on form "Subject option Math or Reading, selected. Select is focused ,type to refine lis…" at bounding box center [465, 274] width 349 height 105
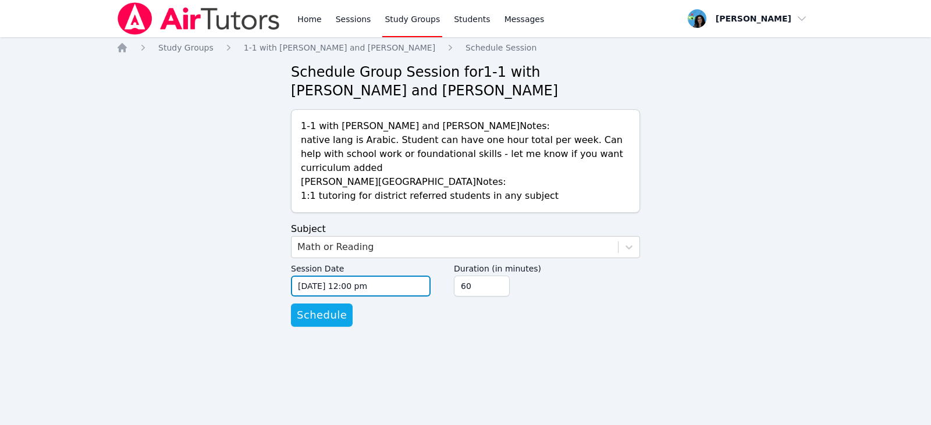
click at [390, 279] on input "09/08/2025 12:00 pm" at bounding box center [361, 286] width 140 height 21
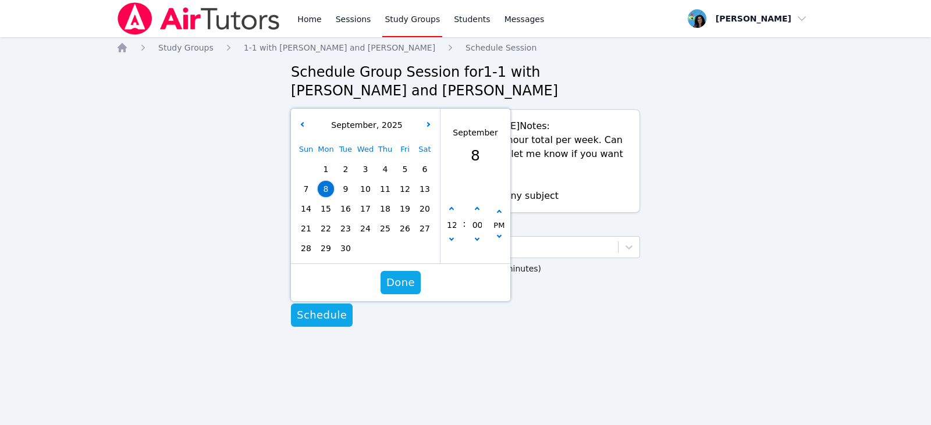
click at [368, 181] on span "10" at bounding box center [365, 189] width 16 height 16
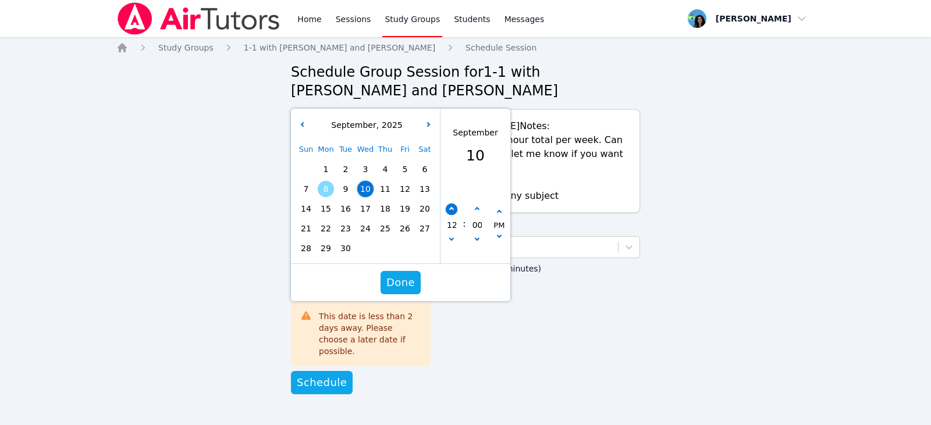
click at [455, 204] on button "button" at bounding box center [452, 210] width 12 height 12
type input "09/10/2025 01:00 pm"
type input "01"
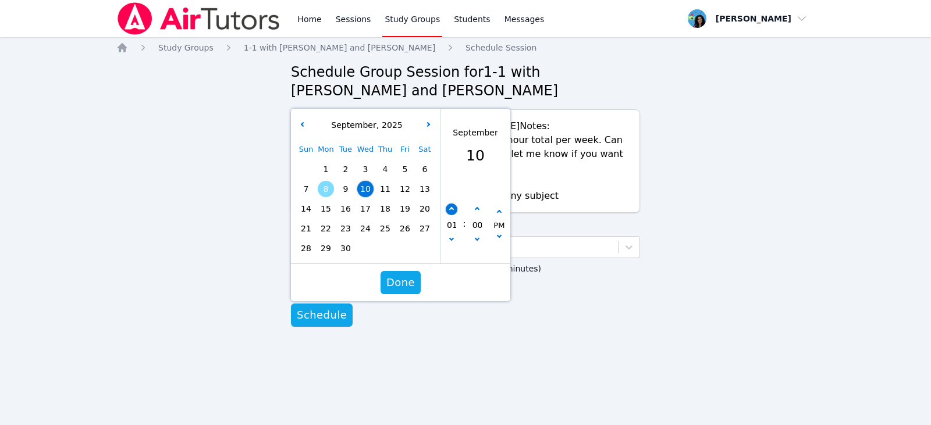
click at [455, 204] on button "button" at bounding box center [452, 210] width 12 height 12
type input "09/10/2025 02:00 pm"
type input "02"
click at [455, 204] on button "button" at bounding box center [452, 210] width 12 height 12
type input "09/10/2025 03:00 pm"
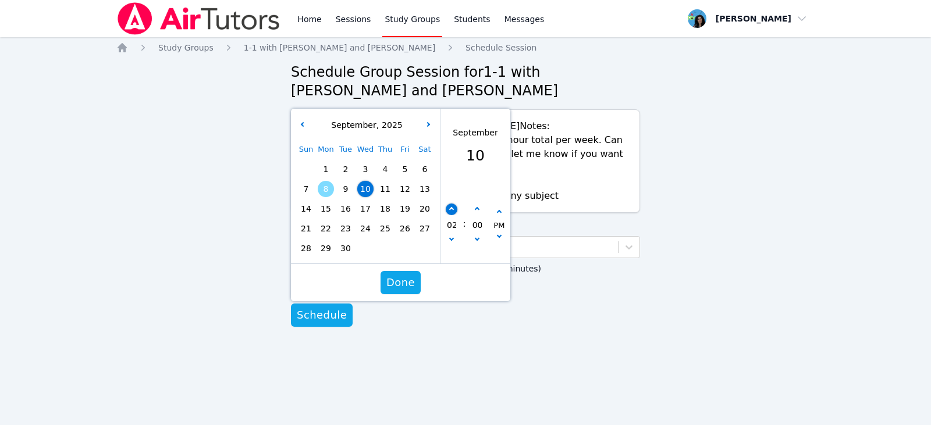
type input "03"
click at [455, 204] on button "button" at bounding box center [452, 210] width 12 height 12
type input "09/10/2025 04:00 pm"
type input "04"
click at [455, 204] on button "button" at bounding box center [452, 210] width 12 height 12
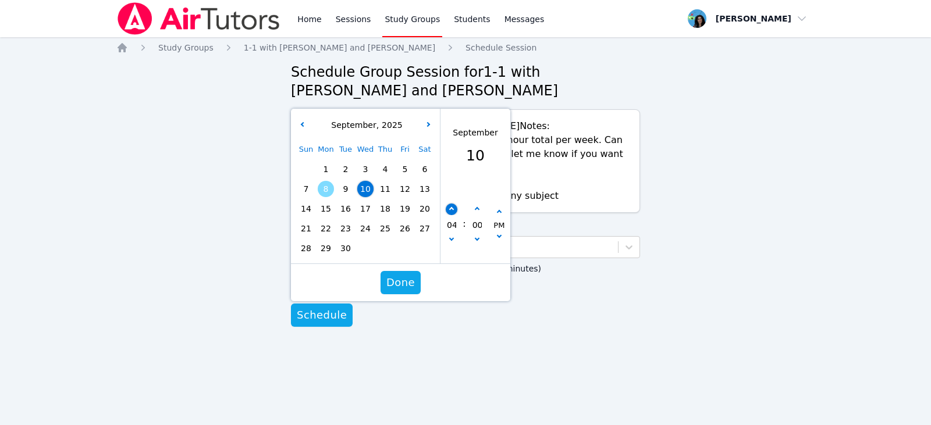
type input "09/10/2025 05:00 pm"
type input "05"
click at [475, 204] on button "button" at bounding box center [477, 210] width 12 height 12
type input "09/10/2025 05:05 pm"
type input "05"
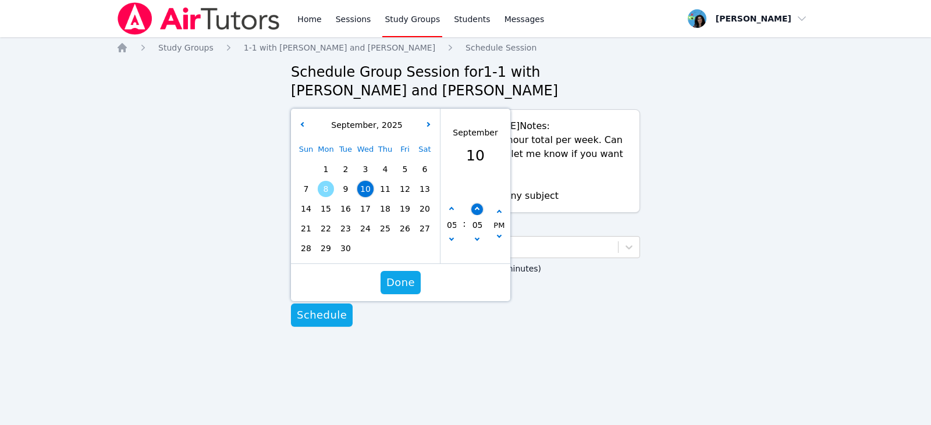
click at [475, 204] on button "button" at bounding box center [477, 210] width 12 height 12
type input "09/10/2025 05:10 pm"
type input "10"
click at [475, 204] on button "button" at bounding box center [477, 210] width 12 height 12
type input "09/10/2025 05:15 pm"
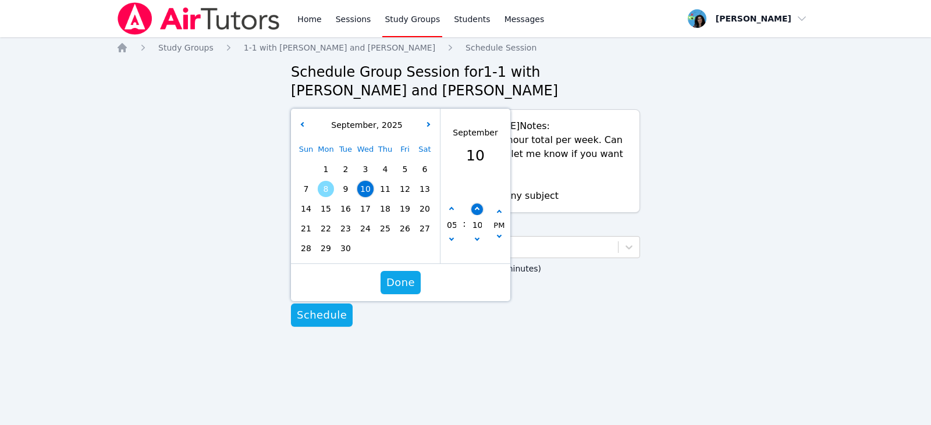
type input "15"
click at [476, 204] on button "button" at bounding box center [477, 210] width 12 height 12
type input "09/10/2025 05:20 pm"
type input "20"
click at [477, 207] on icon "button" at bounding box center [476, 209] width 5 height 5
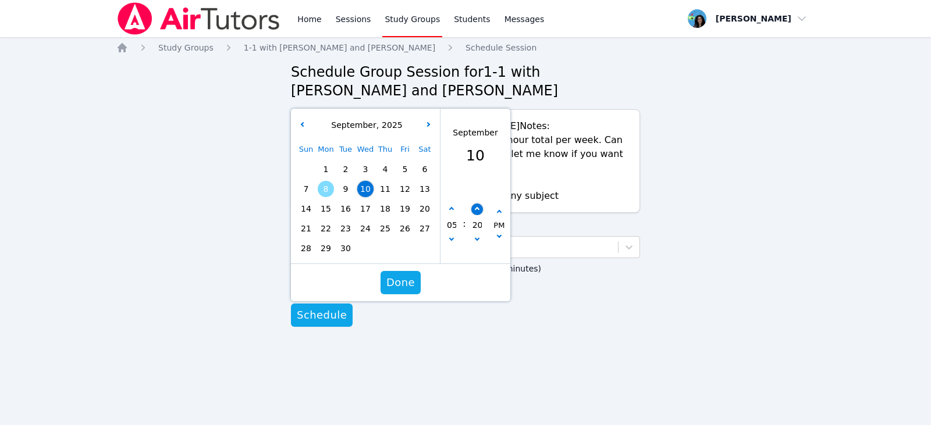
type input "09/10/2025 05:25 pm"
type input "25"
click at [477, 207] on icon "button" at bounding box center [476, 209] width 5 height 5
type input "09/10/2025 05:30 pm"
type input "30"
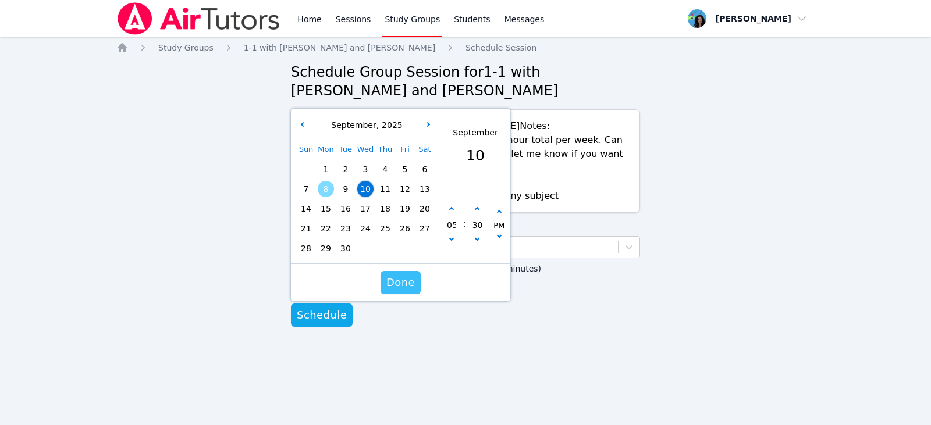
click at [413, 275] on span "Done" at bounding box center [400, 283] width 29 height 16
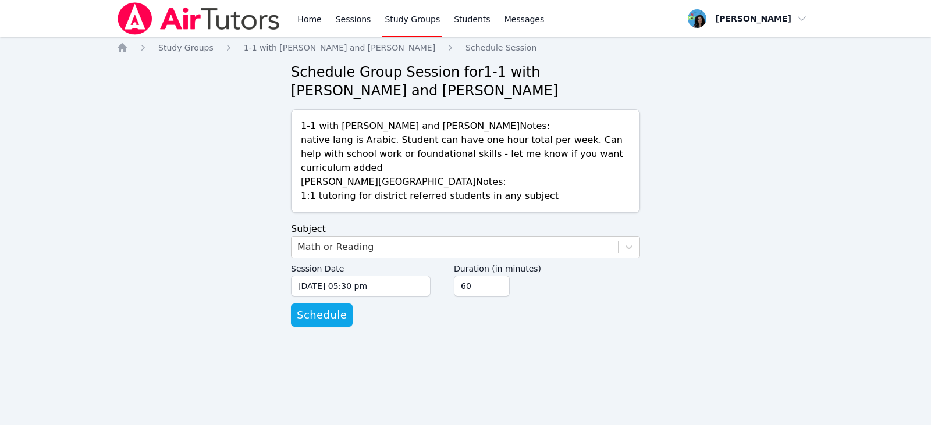
click at [452, 300] on form "Subject Math or Reading Session Date 09/10/2025 05:30 pm 9/10/2025 5:30 pm Dura…" at bounding box center [465, 274] width 349 height 105
click at [392, 276] on input "09/10/2025 05:30 pm" at bounding box center [361, 286] width 140 height 21
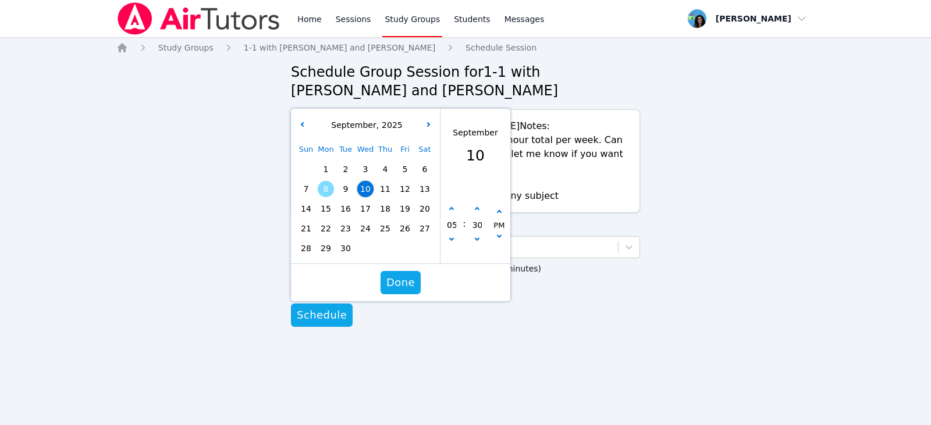
click at [368, 181] on span "10" at bounding box center [365, 189] width 16 height 16
click at [409, 276] on span "Done" at bounding box center [400, 283] width 29 height 16
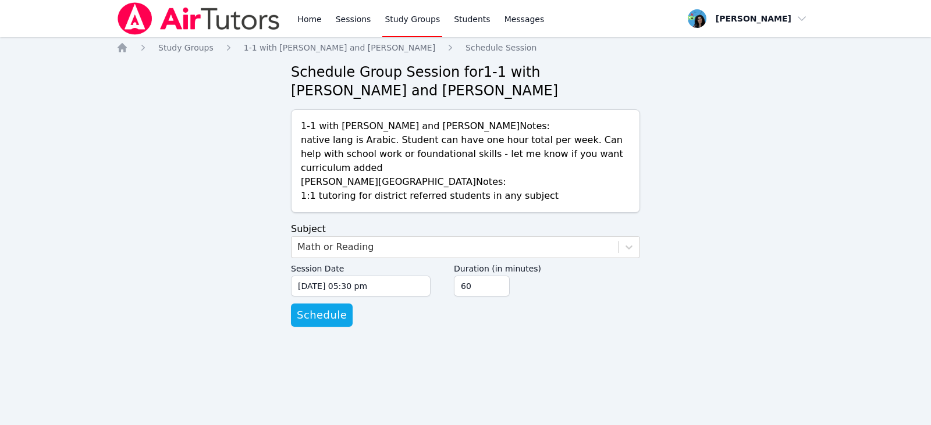
click at [448, 307] on form "Subject Math or Reading Session Date 09/10/2025 05:30 pm 9/10/2025 5:30 pm Dura…" at bounding box center [465, 274] width 349 height 105
click at [331, 307] on span "Schedule" at bounding box center [322, 315] width 50 height 16
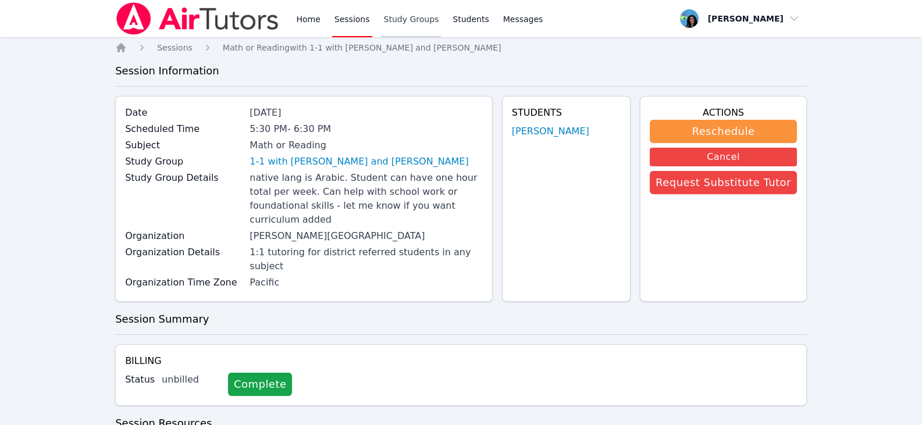
click at [392, 21] on link "Study Groups" at bounding box center [412, 18] width 60 height 37
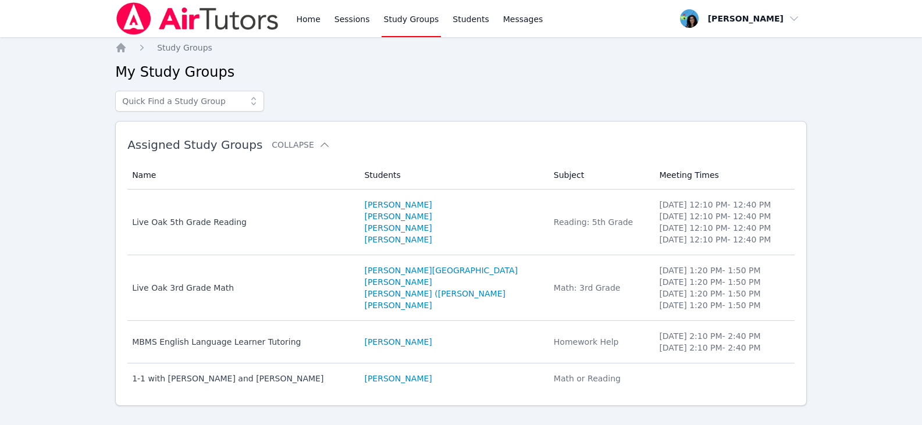
scroll to position [18, 0]
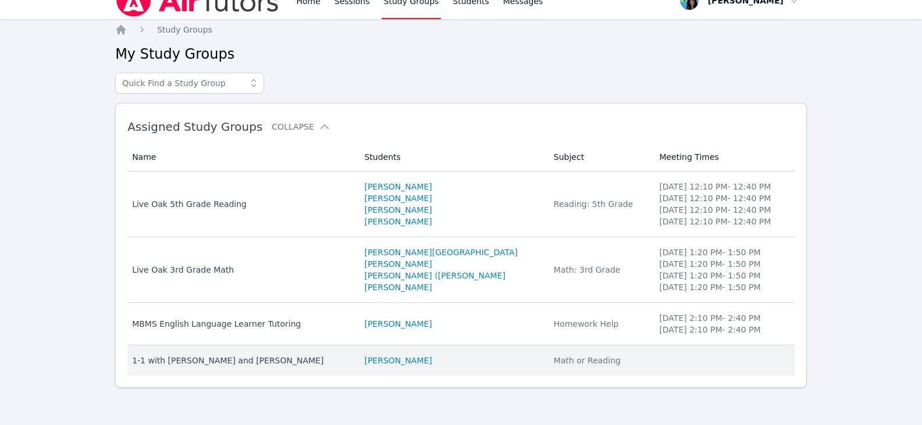
click at [200, 359] on div "1-1 with Mishary Almengash and Maya Habou-Klimczak" at bounding box center [241, 361] width 218 height 12
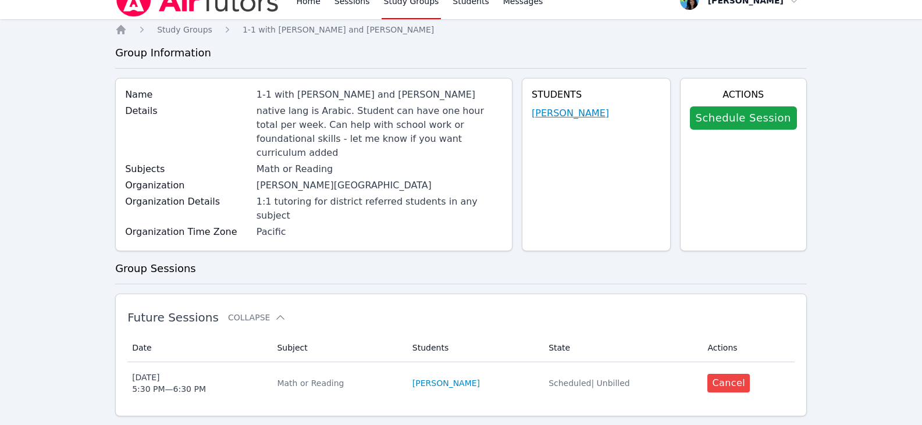
click at [605, 111] on link "Mishary Almengash" at bounding box center [570, 114] width 77 height 14
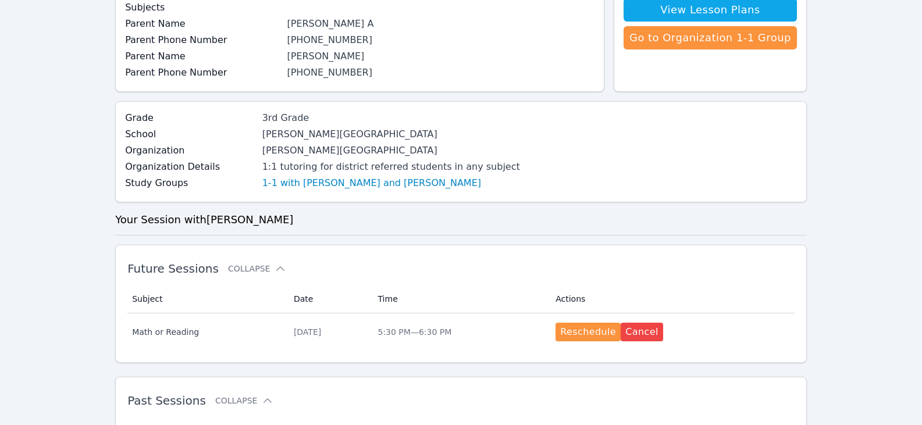
scroll to position [175, 0]
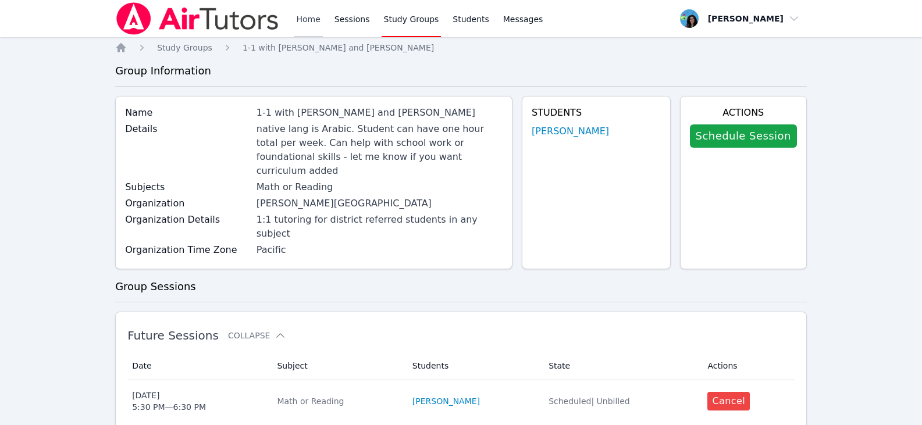
click at [303, 17] on link "Home" at bounding box center [308, 18] width 29 height 37
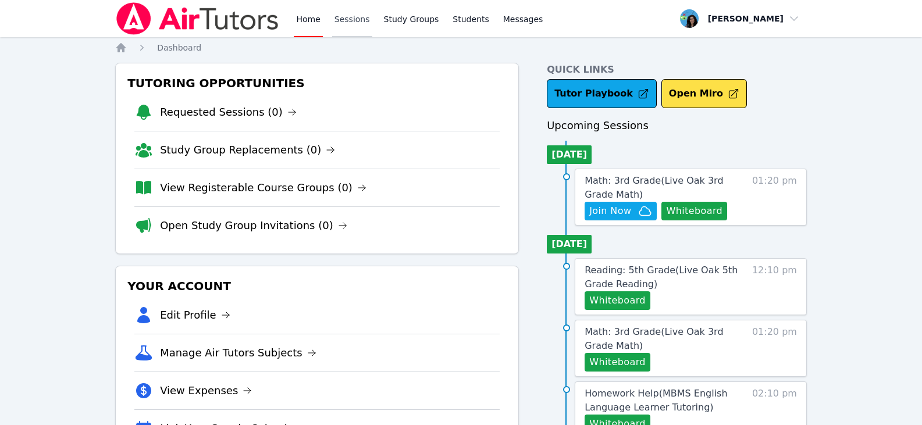
click at [360, 21] on link "Sessions" at bounding box center [352, 18] width 40 height 37
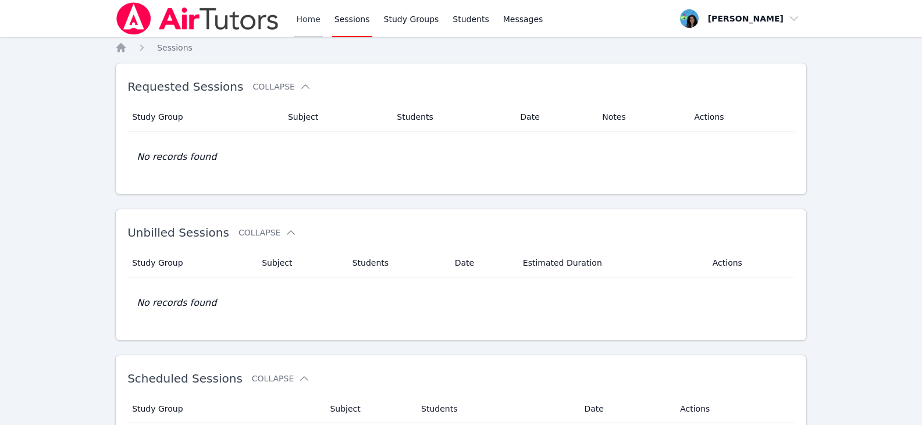
click at [299, 13] on link "Home" at bounding box center [308, 18] width 29 height 37
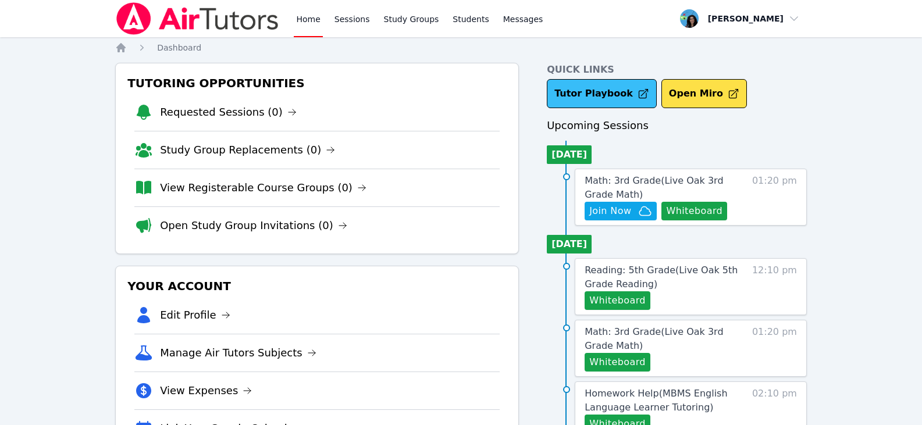
click at [600, 88] on link "Tutor Playbook" at bounding box center [602, 93] width 110 height 29
click at [347, 17] on link "Sessions" at bounding box center [352, 18] width 40 height 37
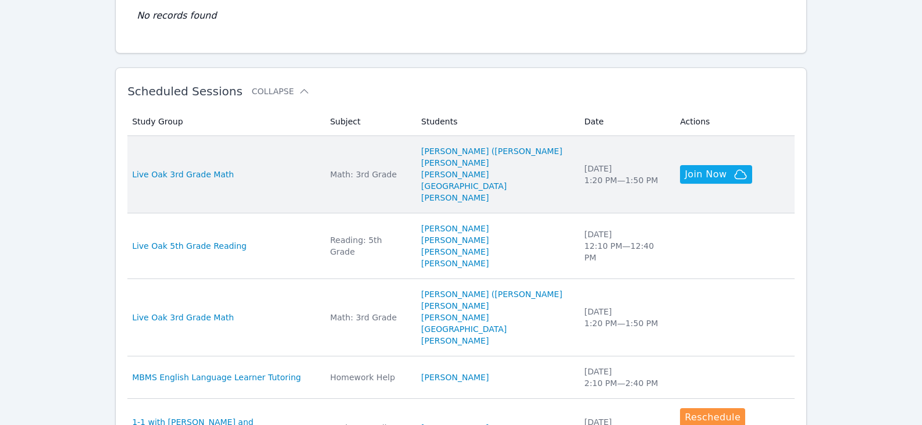
scroll to position [291, 0]
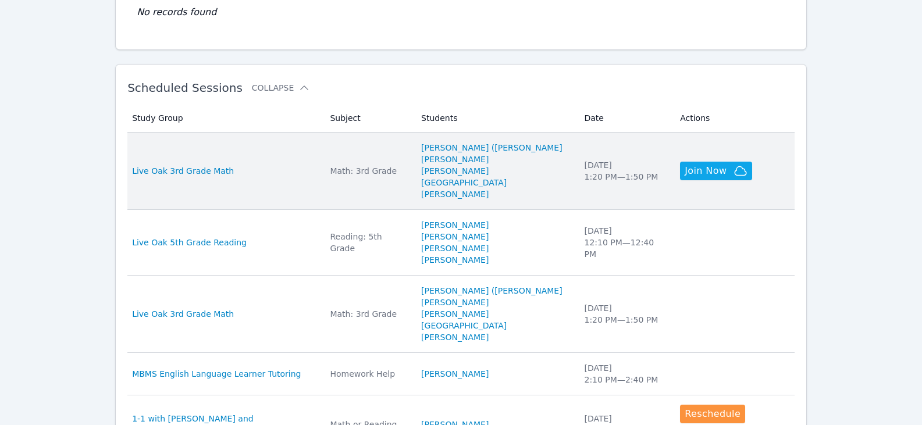
click at [402, 165] on div "Math: 3rd Grade" at bounding box center [368, 171] width 77 height 12
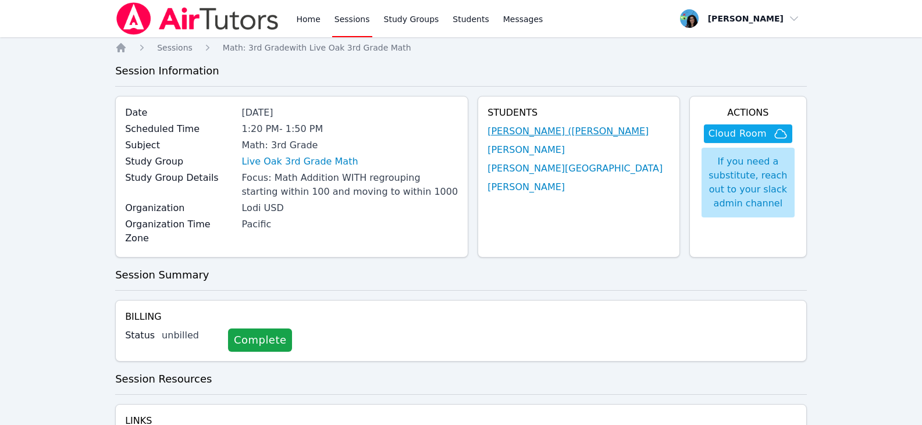
click at [573, 129] on link "[PERSON_NAME] ([PERSON_NAME]" at bounding box center [568, 132] width 161 height 14
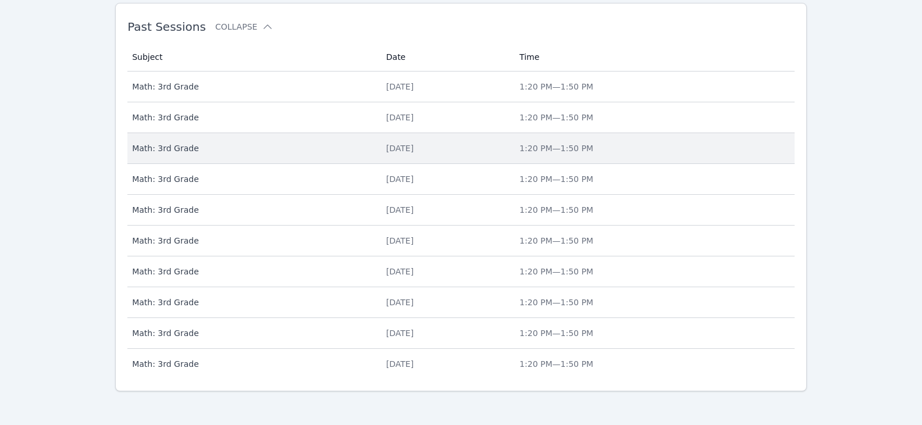
scroll to position [482, 0]
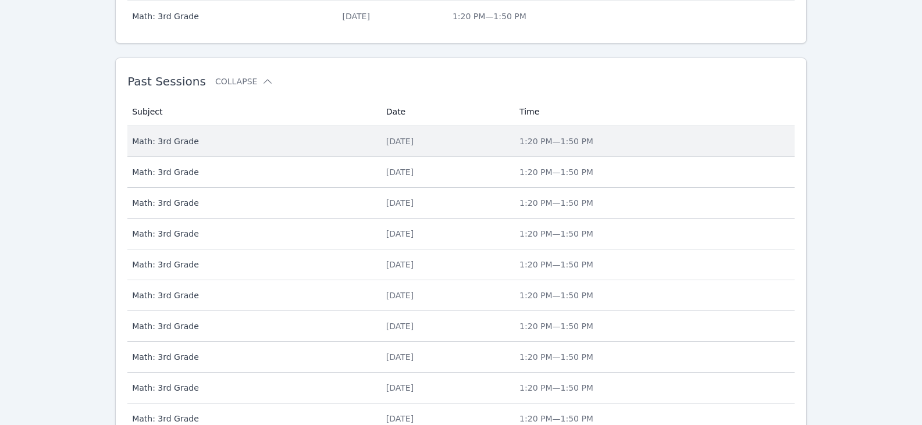
click at [386, 139] on div "Fri Sep 5" at bounding box center [445, 142] width 119 height 12
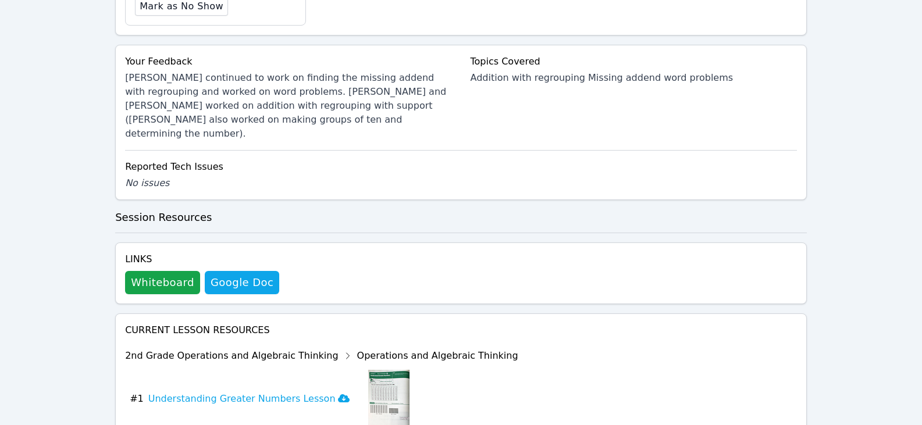
scroll to position [570, 0]
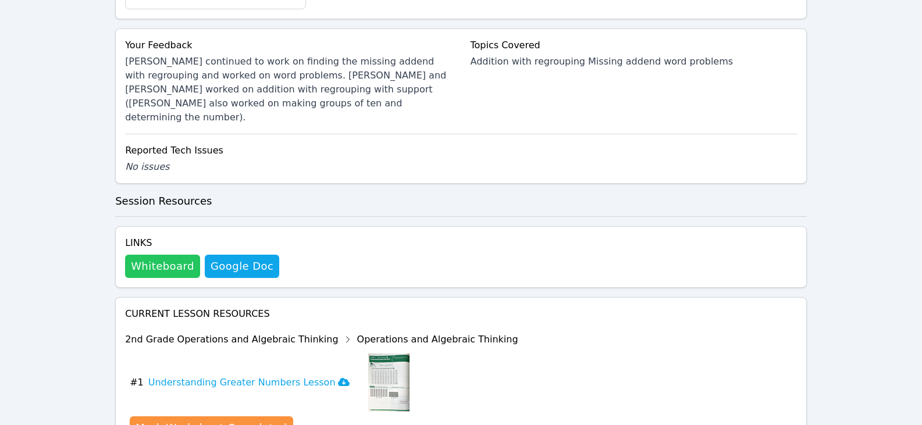
click at [144, 255] on button "Whiteboard" at bounding box center [162, 266] width 75 height 23
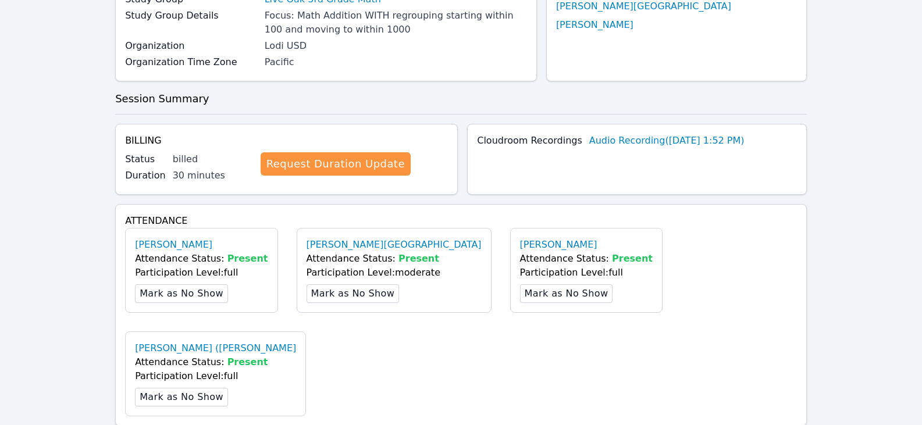
scroll to position [0, 0]
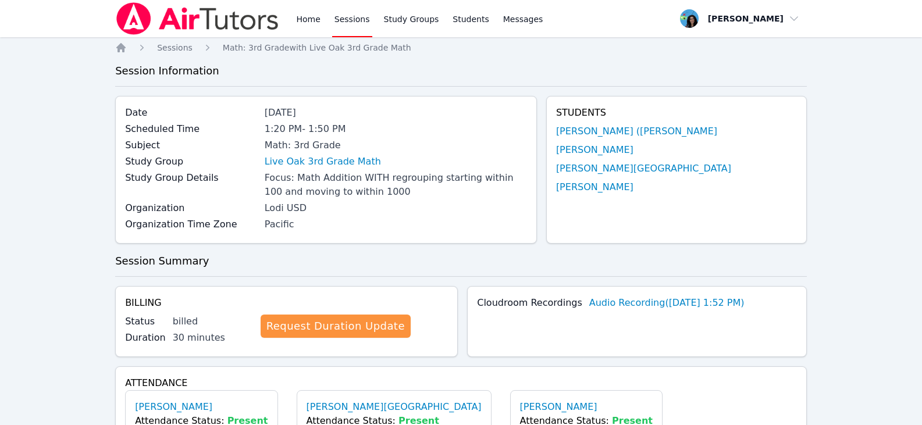
click at [345, 12] on link "Sessions" at bounding box center [352, 18] width 40 height 37
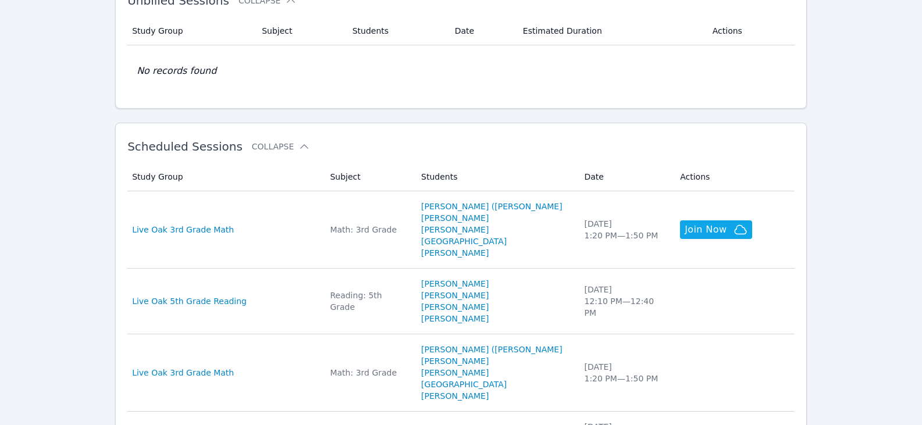
scroll to position [233, 0]
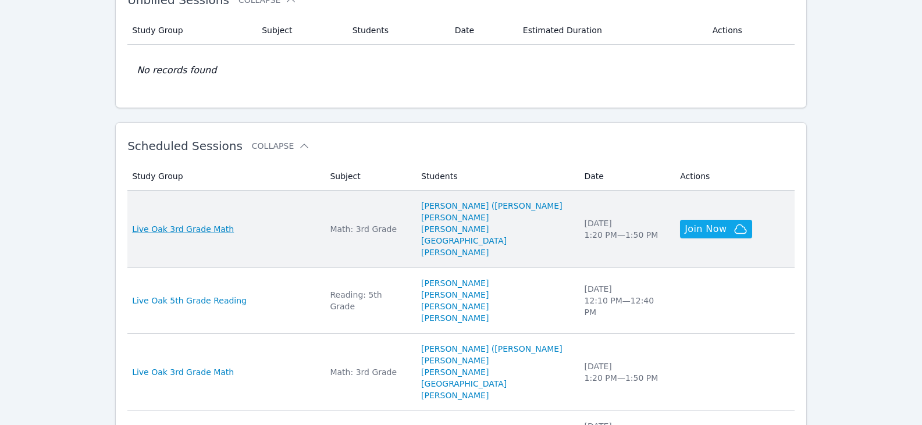
click at [207, 227] on span "Live Oak 3rd Grade Math" at bounding box center [183, 229] width 102 height 12
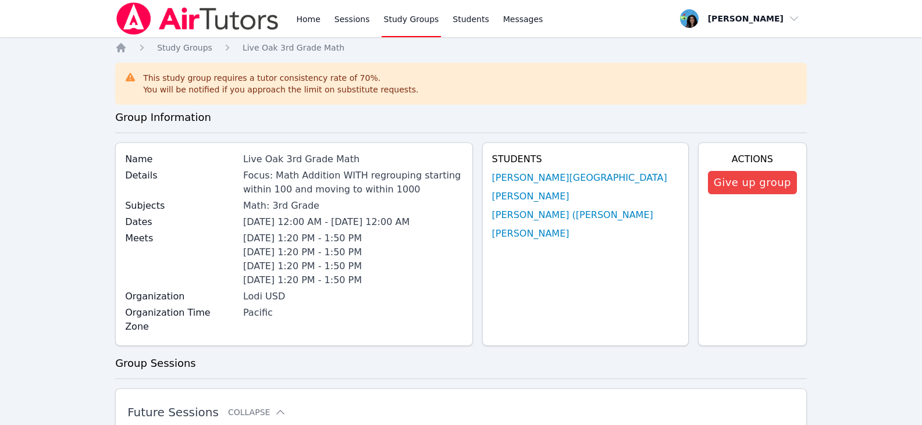
click at [323, 17] on div "Home Sessions Study Groups Students Messages" at bounding box center [419, 18] width 251 height 37
click at [321, 17] on div "Home Sessions Study Groups Students Messages" at bounding box center [419, 18] width 251 height 37
click at [315, 17] on link "Home" at bounding box center [308, 18] width 29 height 37
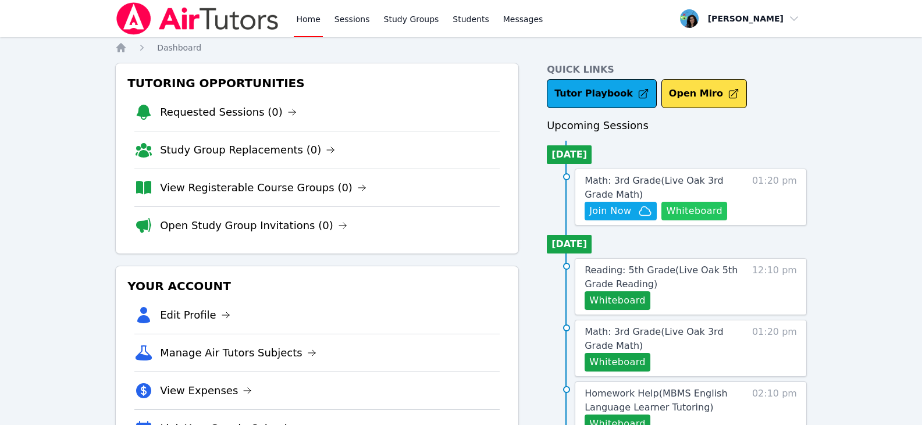
click at [687, 209] on button "Whiteboard" at bounding box center [695, 211] width 66 height 19
click at [636, 210] on span "Join Now" at bounding box center [621, 211] width 63 height 14
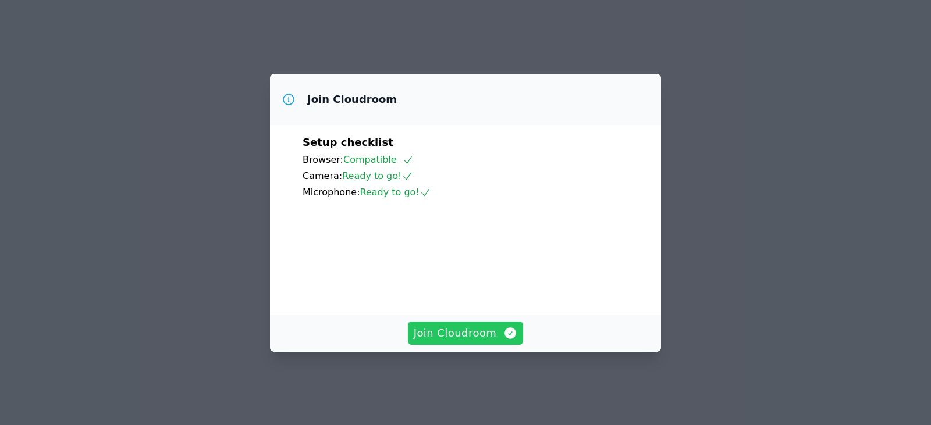
click at [487, 342] on span "Join Cloudroom" at bounding box center [466, 333] width 104 height 16
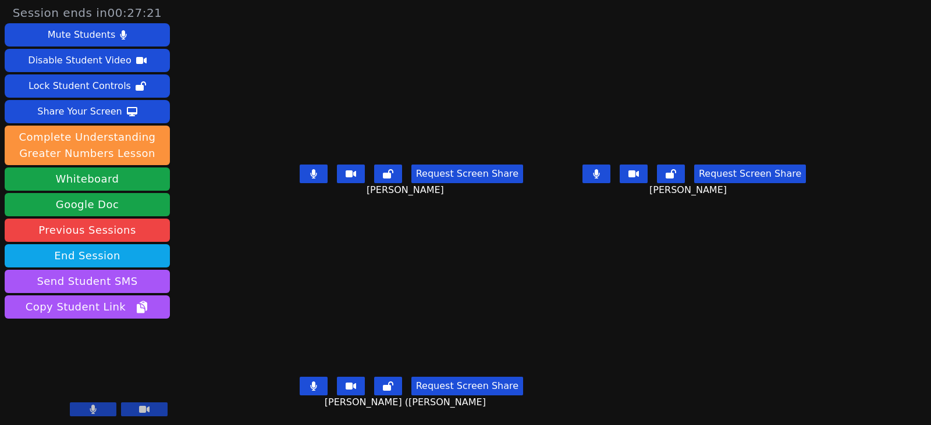
drag, startPoint x: 310, startPoint y: 179, endPoint x: 321, endPoint y: 217, distance: 39.0
click at [310, 179] on button at bounding box center [314, 174] width 28 height 19
drag, startPoint x: 301, startPoint y: 391, endPoint x: 314, endPoint y: 374, distance: 21.3
click at [310, 391] on icon at bounding box center [313, 386] width 7 height 9
click at [609, 173] on button at bounding box center [597, 174] width 28 height 19
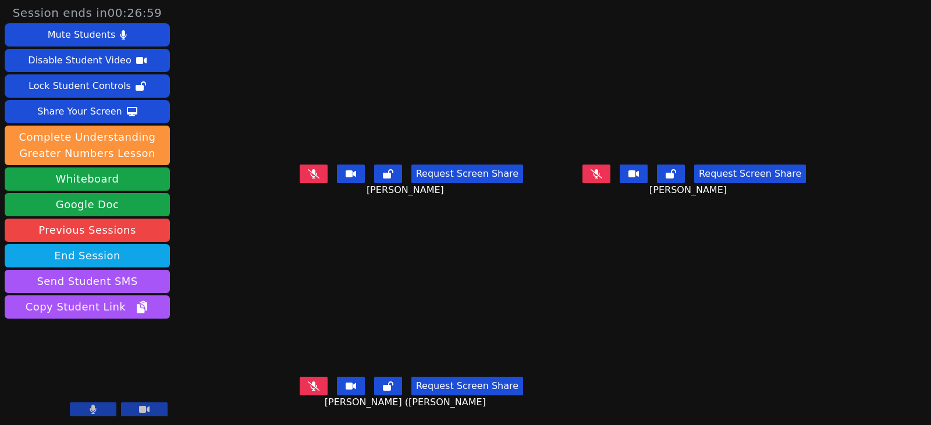
click at [308, 176] on icon at bounding box center [314, 173] width 12 height 9
click at [602, 177] on icon at bounding box center [597, 173] width 12 height 9
click at [300, 394] on button at bounding box center [314, 386] width 28 height 19
click at [300, 178] on button at bounding box center [314, 174] width 28 height 19
click at [300, 389] on button at bounding box center [314, 386] width 28 height 19
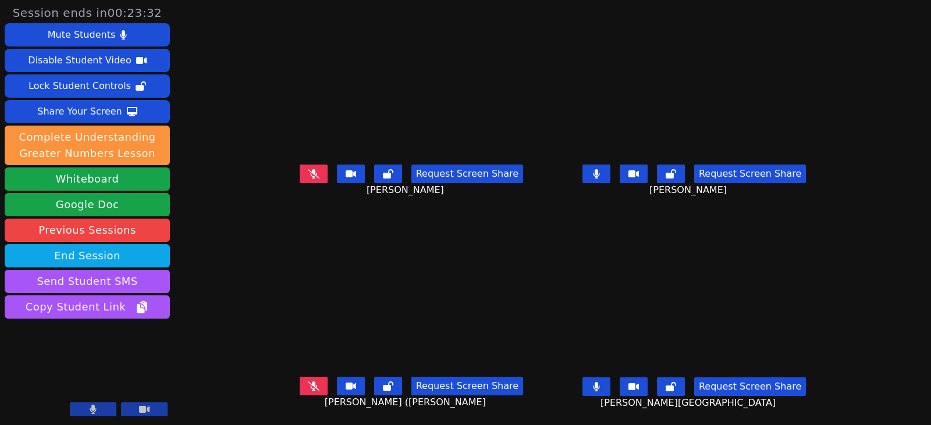
click at [611, 178] on button at bounding box center [597, 174] width 28 height 19
drag, startPoint x: 612, startPoint y: 389, endPoint x: 560, endPoint y: 388, distance: 52.4
click at [600, 388] on icon at bounding box center [596, 386] width 7 height 9
click at [308, 385] on icon at bounding box center [314, 386] width 12 height 9
drag, startPoint x: 613, startPoint y: 389, endPoint x: 560, endPoint y: 389, distance: 53.5
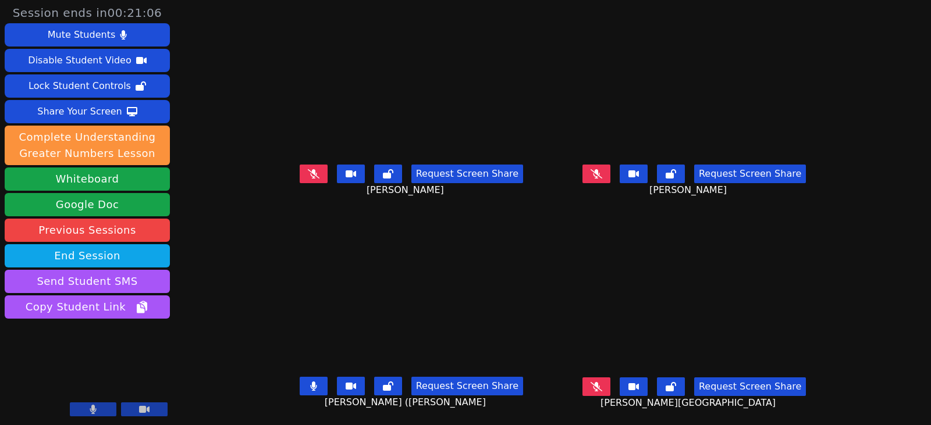
click at [602, 389] on icon at bounding box center [597, 386] width 12 height 9
click at [300, 380] on button at bounding box center [314, 386] width 28 height 19
click at [308, 381] on button at bounding box center [314, 386] width 28 height 19
click at [599, 386] on icon at bounding box center [596, 386] width 6 height 9
click at [300, 385] on button at bounding box center [314, 386] width 28 height 19
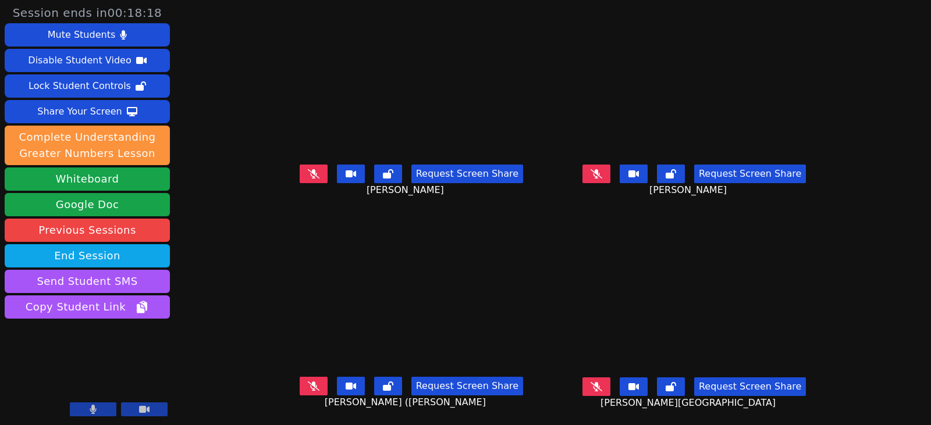
click at [602, 178] on icon at bounding box center [597, 173] width 12 height 9
click at [611, 173] on button at bounding box center [597, 174] width 28 height 19
click at [308, 385] on icon at bounding box center [314, 386] width 12 height 9
drag, startPoint x: 622, startPoint y: 179, endPoint x: 603, endPoint y: 181, distance: 18.7
click at [611, 179] on button at bounding box center [597, 174] width 28 height 19
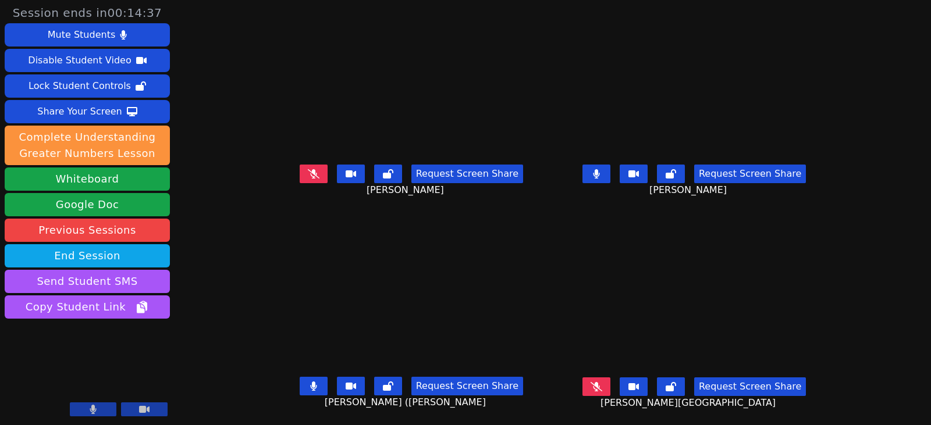
click at [310, 385] on icon at bounding box center [313, 386] width 6 height 9
drag, startPoint x: 609, startPoint y: 174, endPoint x: 598, endPoint y: 190, distance: 19.6
click at [609, 174] on button at bounding box center [597, 174] width 28 height 19
click at [602, 388] on icon at bounding box center [597, 386] width 12 height 9
click at [308, 388] on icon at bounding box center [314, 386] width 12 height 9
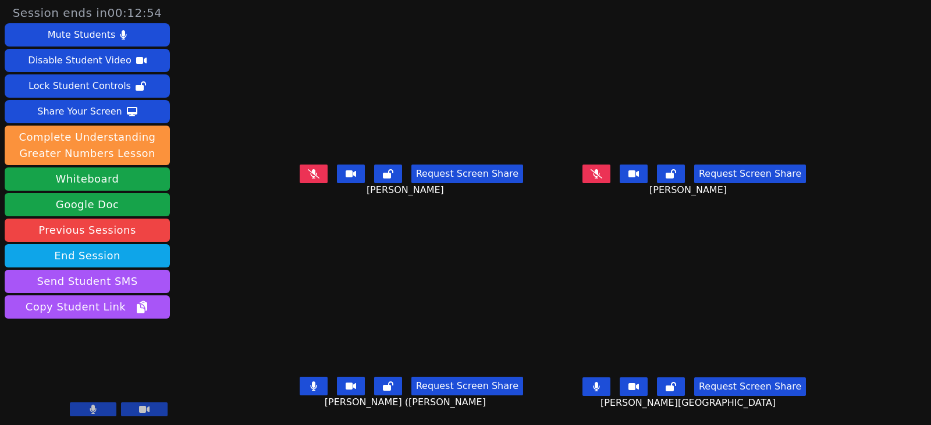
click at [300, 384] on button at bounding box center [314, 386] width 28 height 19
click at [611, 386] on button at bounding box center [597, 387] width 28 height 19
click at [602, 172] on icon at bounding box center [597, 173] width 12 height 9
click at [308, 388] on icon at bounding box center [314, 386] width 12 height 9
click at [611, 171] on button at bounding box center [597, 174] width 28 height 19
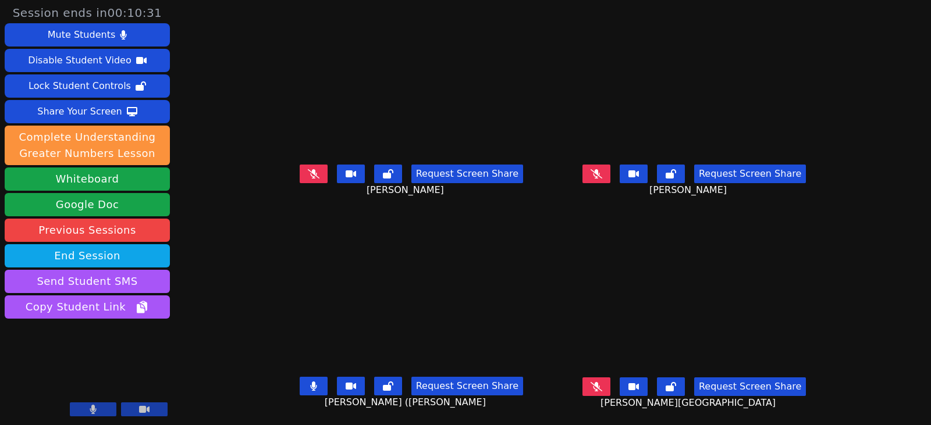
click at [605, 172] on button at bounding box center [597, 174] width 28 height 19
click at [294, 396] on div "Request Screen Share Jose (Carlitos) Juarez" at bounding box center [412, 395] width 274 height 47
click at [609, 167] on button at bounding box center [597, 174] width 28 height 19
click at [300, 180] on button at bounding box center [314, 174] width 28 height 19
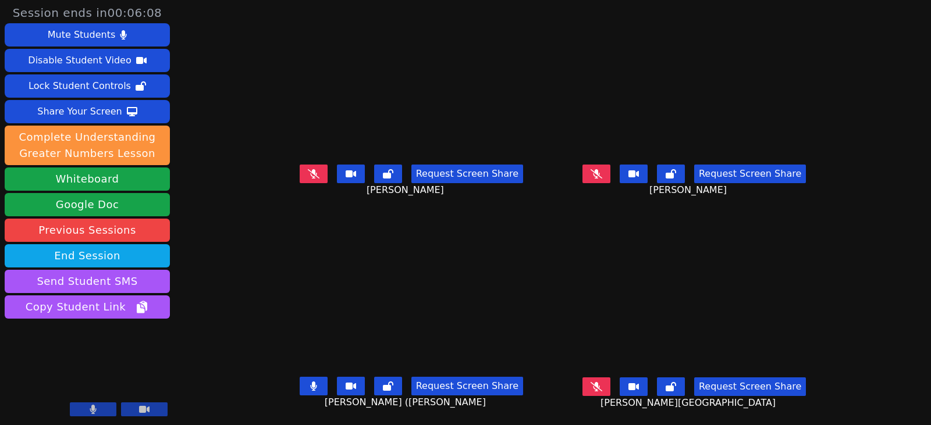
click at [611, 173] on button at bounding box center [597, 174] width 28 height 19
click at [611, 169] on button at bounding box center [597, 174] width 28 height 19
click at [611, 387] on button at bounding box center [597, 387] width 28 height 19
click at [310, 387] on icon at bounding box center [313, 386] width 7 height 9
click at [611, 178] on button at bounding box center [597, 174] width 28 height 19
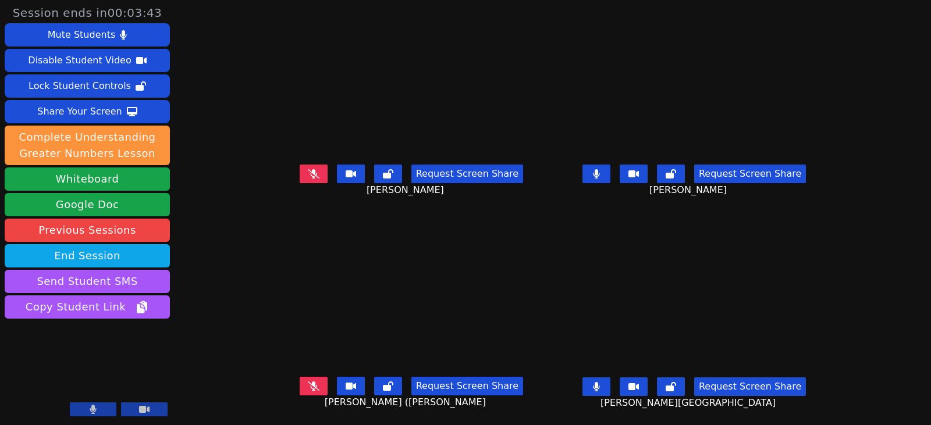
click at [610, 389] on button at bounding box center [597, 387] width 28 height 19
click at [308, 386] on icon at bounding box center [314, 386] width 12 height 9
click at [606, 167] on button at bounding box center [597, 174] width 28 height 19
drag, startPoint x: 296, startPoint y: 176, endPoint x: 272, endPoint y: 179, distance: 23.4
click at [308, 177] on icon at bounding box center [314, 173] width 12 height 9
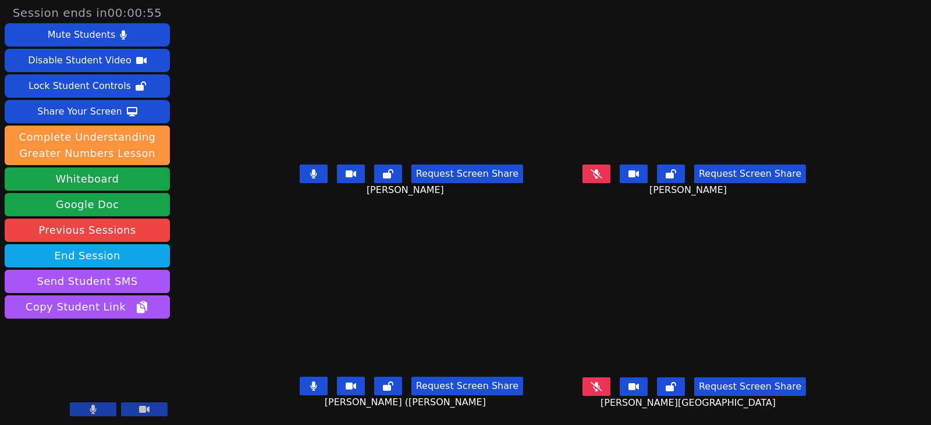
click at [611, 176] on button at bounding box center [597, 174] width 28 height 19
click at [600, 178] on icon at bounding box center [596, 173] width 7 height 9
click at [310, 176] on icon at bounding box center [313, 173] width 6 height 9
drag, startPoint x: 618, startPoint y: 393, endPoint x: 535, endPoint y: 384, distance: 83.7
click at [611, 390] on button at bounding box center [597, 387] width 28 height 19
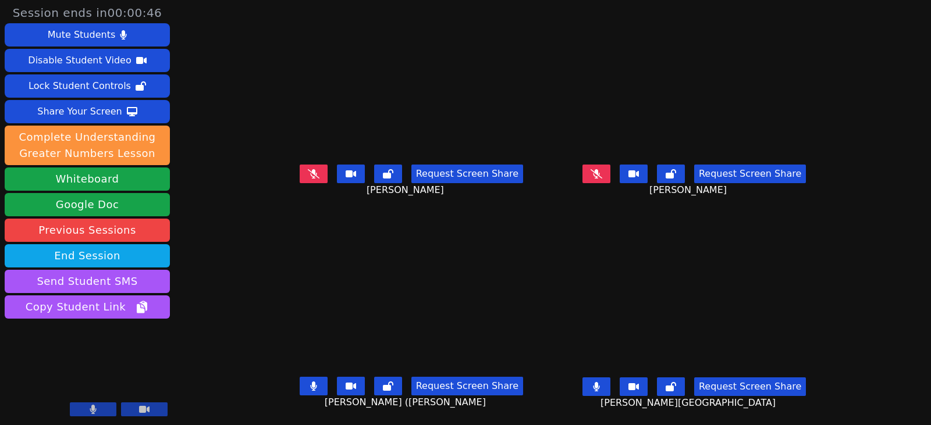
click at [300, 381] on button at bounding box center [314, 386] width 28 height 19
click at [304, 181] on button at bounding box center [314, 174] width 28 height 19
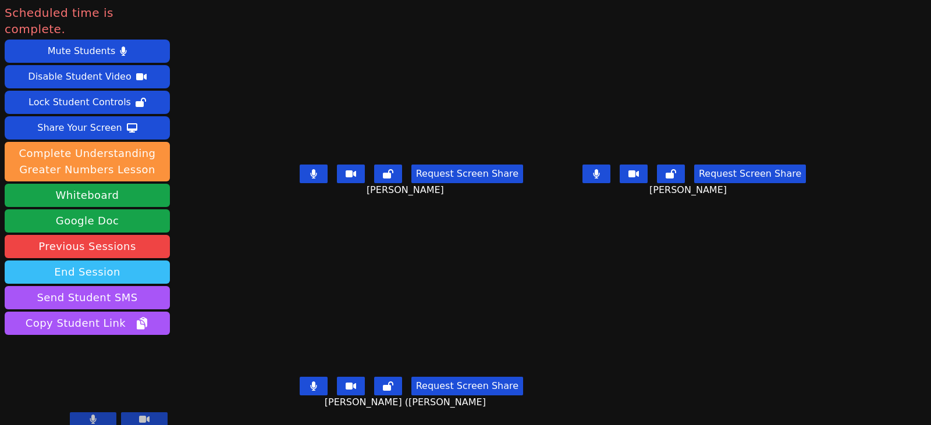
click at [113, 261] on button "End Session" at bounding box center [87, 272] width 165 height 23
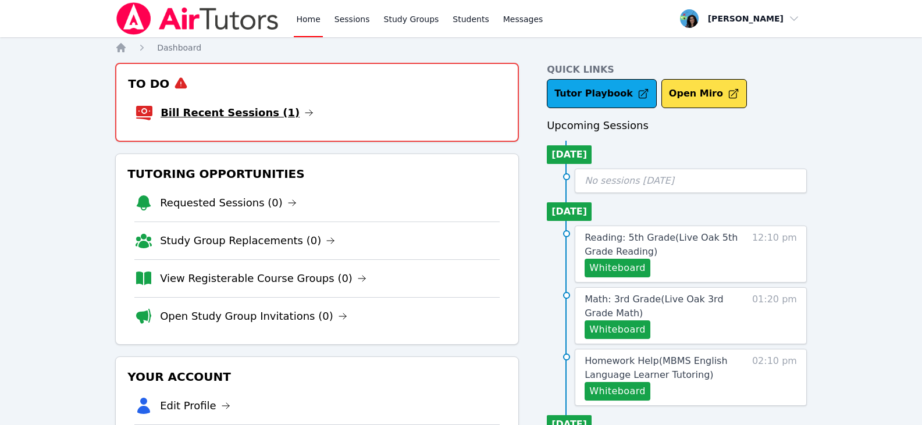
click at [271, 108] on link "Bill Recent Sessions (1)" at bounding box center [237, 113] width 153 height 16
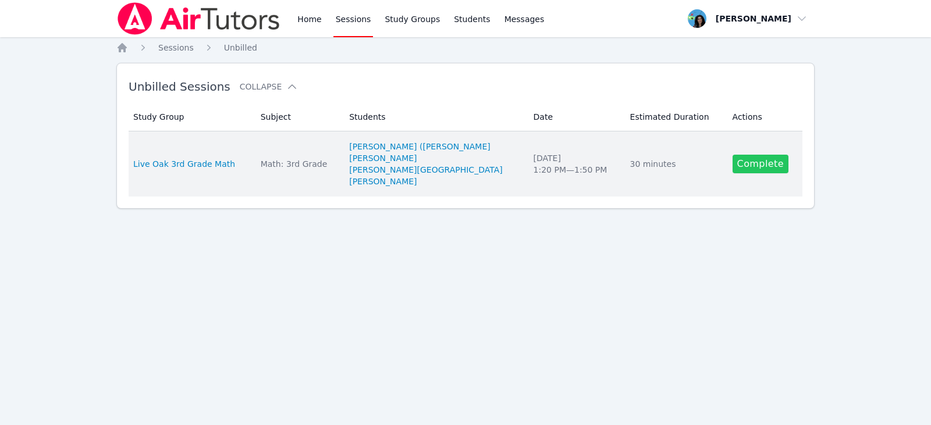
click at [767, 169] on link "Complete" at bounding box center [761, 164] width 56 height 19
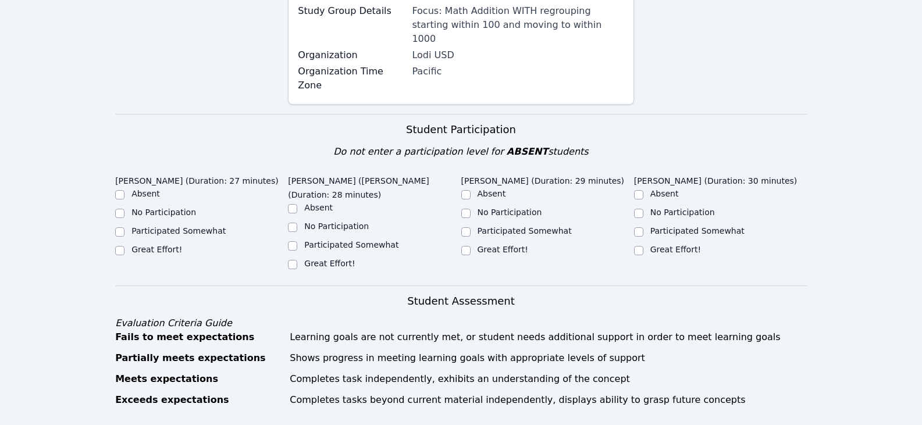
scroll to position [291, 0]
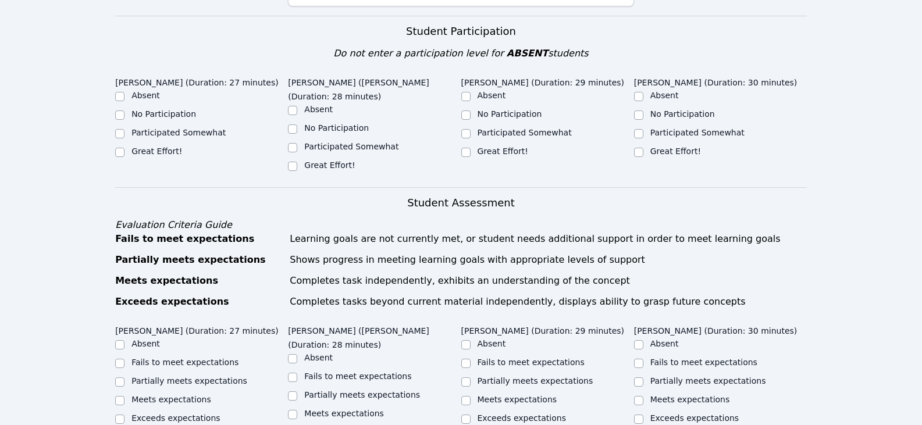
click at [144, 147] on label "Great Effort!" at bounding box center [157, 151] width 51 height 9
click at [125, 148] on input "Great Effort!" at bounding box center [119, 152] width 9 height 9
checkbox input "true"
drag, startPoint x: 338, startPoint y: 125, endPoint x: 402, endPoint y: 132, distance: 64.3
click at [337, 161] on label "Great Effort!" at bounding box center [329, 165] width 51 height 9
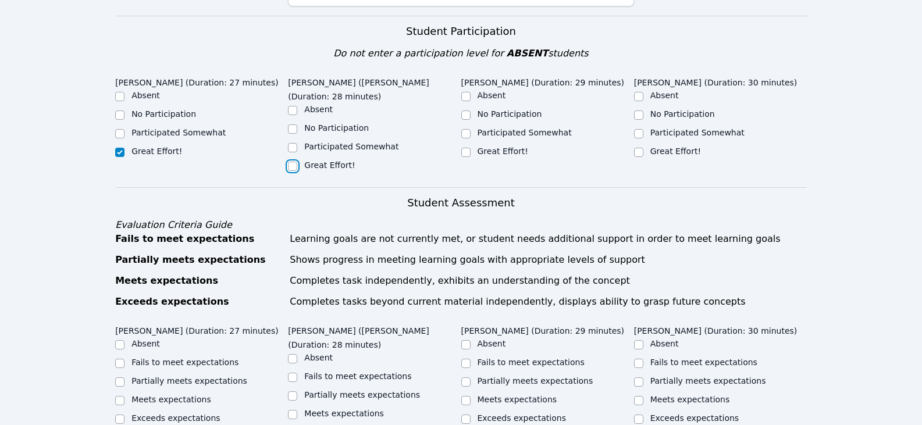
click at [297, 162] on input "Great Effort!" at bounding box center [292, 166] width 9 height 9
checkbox input "true"
click at [509, 147] on label "Great Effort!" at bounding box center [503, 151] width 51 height 9
click at [471, 148] on input "Great Effort!" at bounding box center [466, 152] width 9 height 9
checkbox input "true"
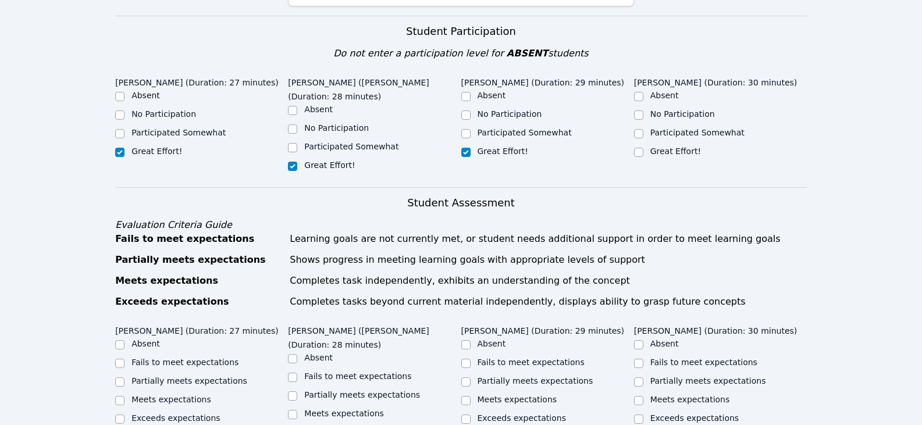
click at [659, 147] on label "Great Effort!" at bounding box center [676, 151] width 51 height 9
click at [644, 148] on input "Great Effort!" at bounding box center [638, 152] width 9 height 9
checkbox input "true"
click at [35, 204] on div "Home Sessions Study Groups Students Messages Open user menu [PERSON_NAME] Open …" at bounding box center [461, 331] width 922 height 1244
click at [174, 377] on label "Partially meets expectations" at bounding box center [190, 381] width 116 height 9
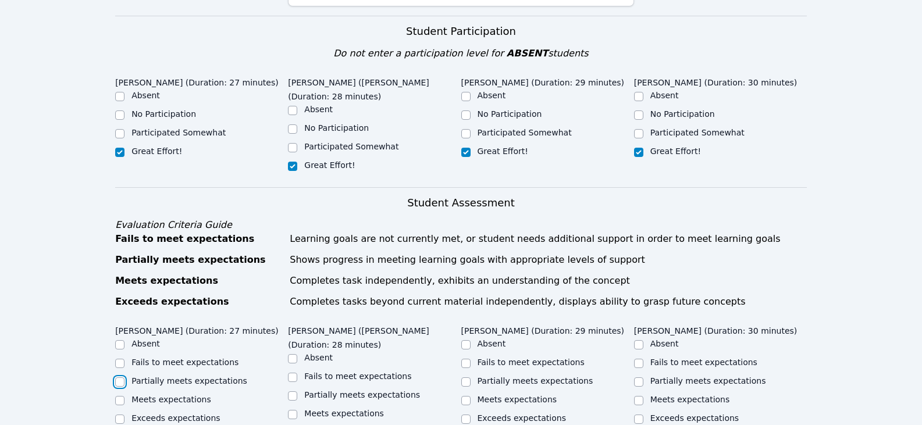
click at [125, 378] on input "Partially meets expectations" at bounding box center [119, 382] width 9 height 9
checkbox input "true"
click at [315, 391] on label "Partially meets expectations" at bounding box center [362, 395] width 116 height 9
click at [297, 392] on input "Partially meets expectations" at bounding box center [292, 396] width 9 height 9
checkbox input "true"
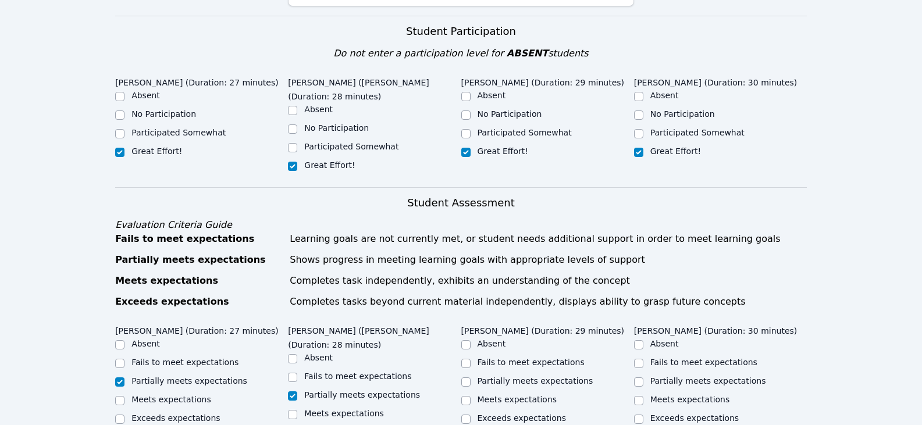
click at [517, 377] on label "Partially meets expectations" at bounding box center [536, 381] width 116 height 9
click at [471, 378] on input "Partially meets expectations" at bounding box center [466, 382] width 9 height 9
checkbox input "true"
click at [662, 377] on label "Partially meets expectations" at bounding box center [709, 381] width 116 height 9
click at [644, 378] on input "Partially meets expectations" at bounding box center [638, 382] width 9 height 9
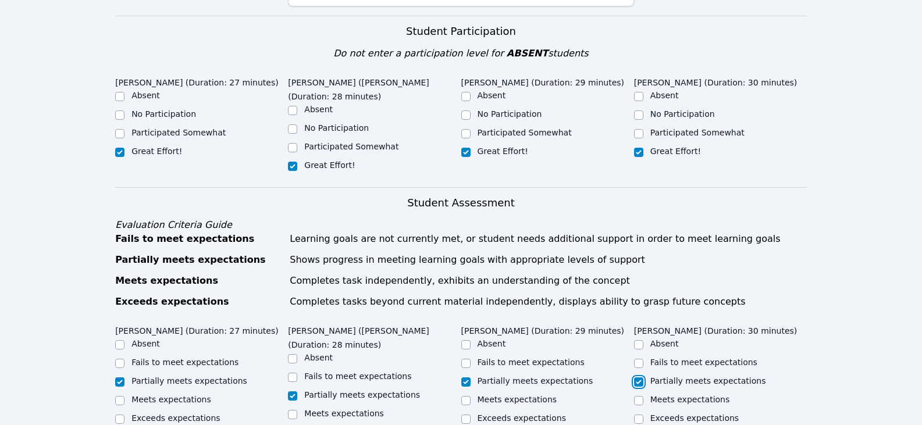
checkbox input "true"
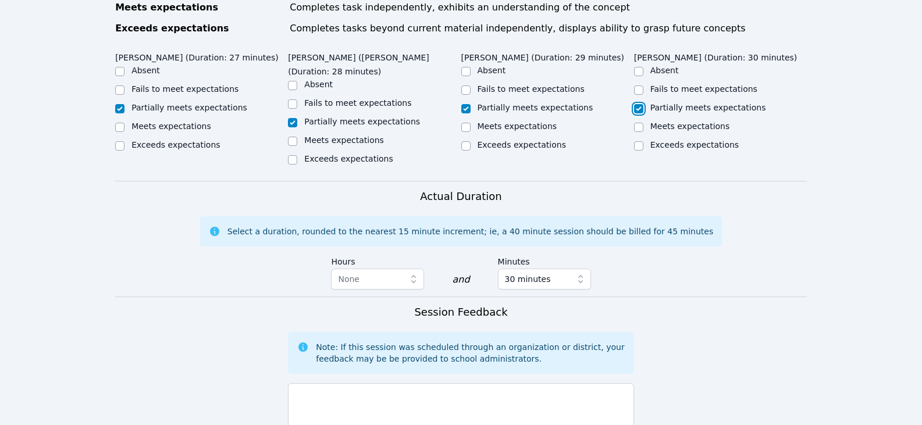
scroll to position [582, 0]
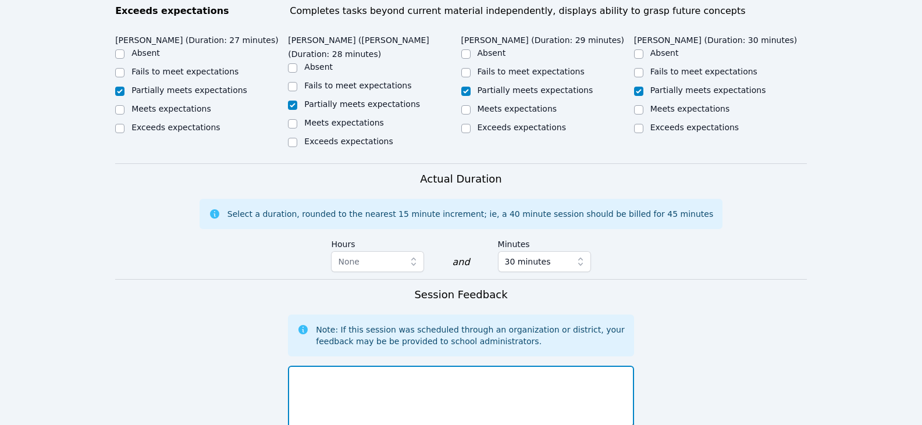
click at [475, 366] on textarea at bounding box center [461, 397] width 346 height 63
click at [467, 230] on form "Student Participation Do not enter a participation level for ABSENT students [P…" at bounding box center [461, 177] width 692 height 905
click at [456, 366] on textarea at bounding box center [461, 397] width 346 height 63
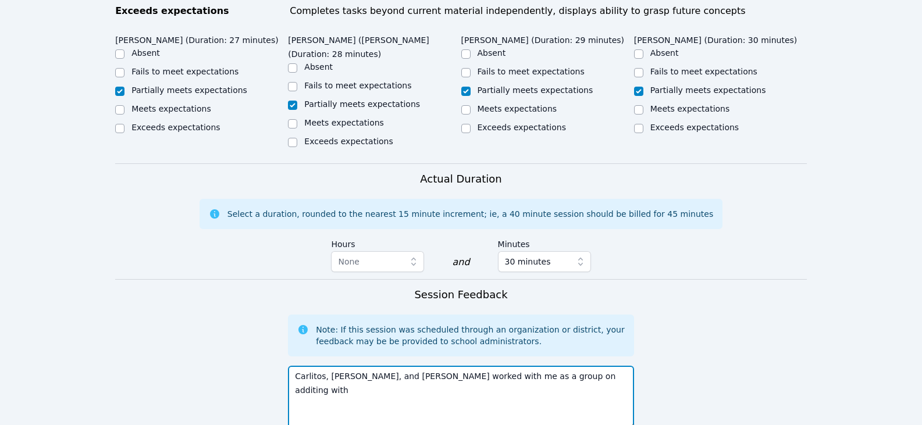
click at [466, 366] on textarea "Carlitos, [PERSON_NAME], and [PERSON_NAME] worked with me as a group on additin…" at bounding box center [461, 397] width 346 height 63
drag, startPoint x: 561, startPoint y: 324, endPoint x: 508, endPoint y: 322, distance: 53.0
click at [508, 366] on textarea "Carlitos, [PERSON_NAME], and [PERSON_NAME] worked with me as a group on additin…" at bounding box center [461, 397] width 346 height 63
drag, startPoint x: 379, startPoint y: 335, endPoint x: 395, endPoint y: 336, distance: 15.8
click at [395, 366] on textarea "Carlitos, [PERSON_NAME], and [PERSON_NAME] worked with me as a group on adding …" at bounding box center [461, 397] width 346 height 63
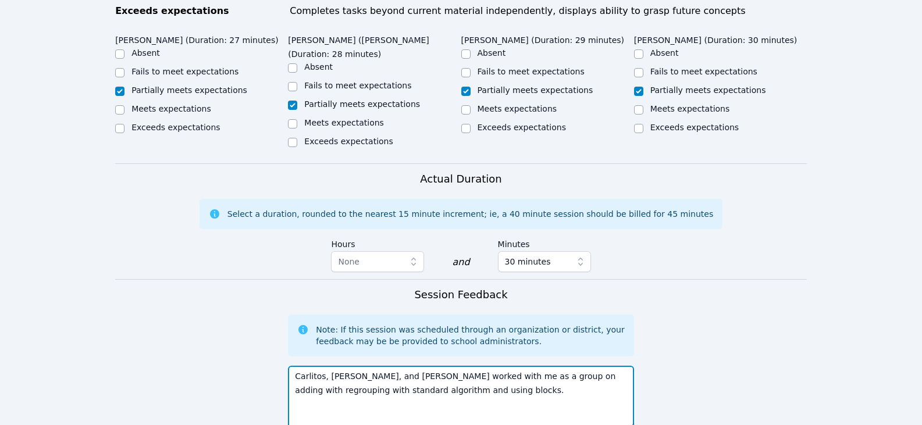
click at [443, 366] on textarea "Carlitos, [PERSON_NAME], and [PERSON_NAME] worked with me as a group on adding …" at bounding box center [461, 397] width 346 height 63
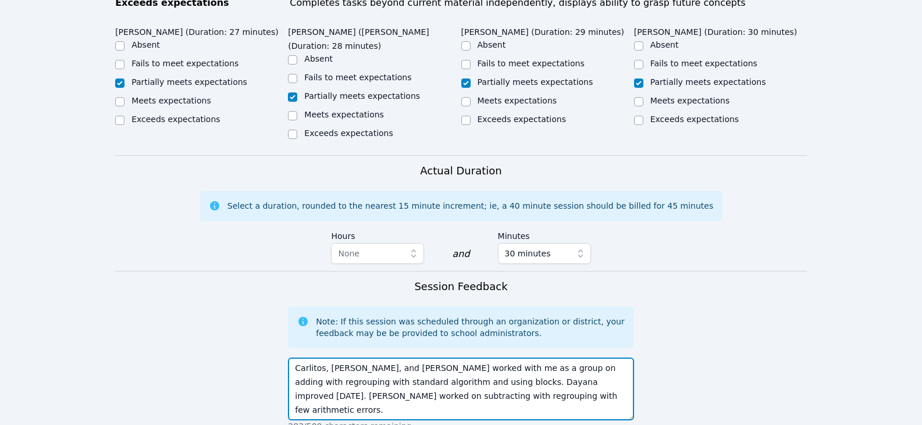
scroll to position [757, 0]
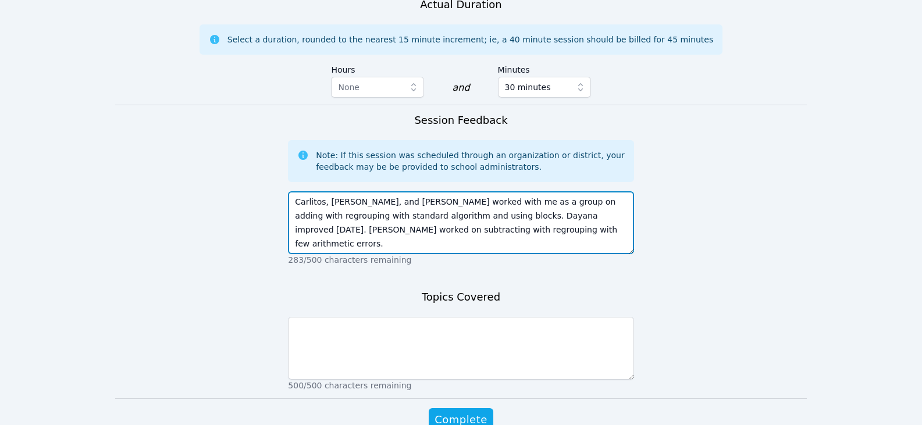
type textarea "Carlitos, [PERSON_NAME], and [PERSON_NAME] worked with me as a group on adding …"
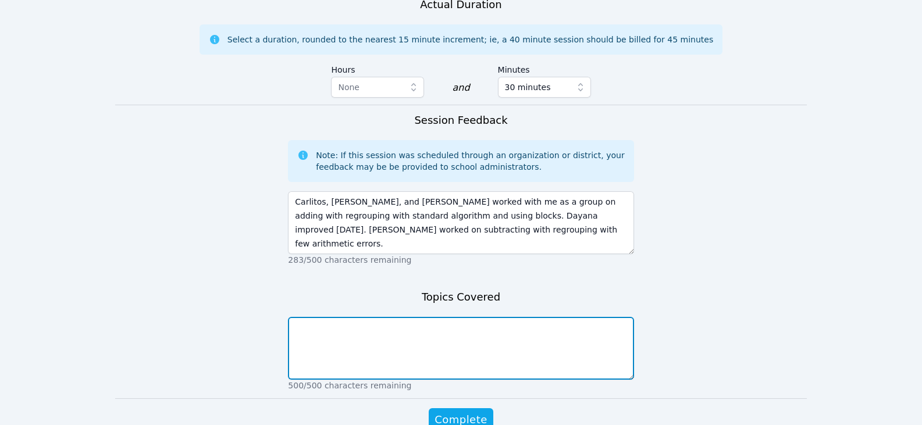
click at [502, 317] on textarea at bounding box center [461, 348] width 346 height 63
type textarea "addition with regrouping subtraction with regrouping"
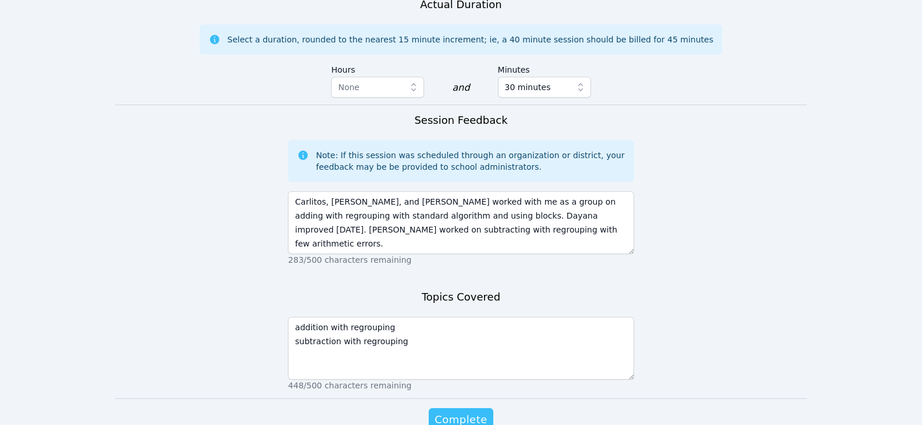
click at [470, 412] on span "Complete" at bounding box center [461, 420] width 52 height 16
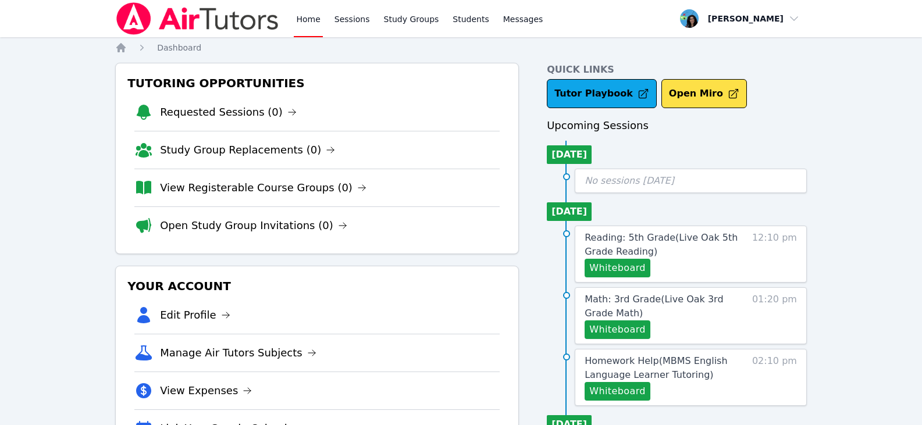
click at [329, 30] on div "Home Sessions Study Groups Students Messages" at bounding box center [419, 18] width 251 height 37
click at [345, 18] on link "Sessions" at bounding box center [352, 18] width 40 height 37
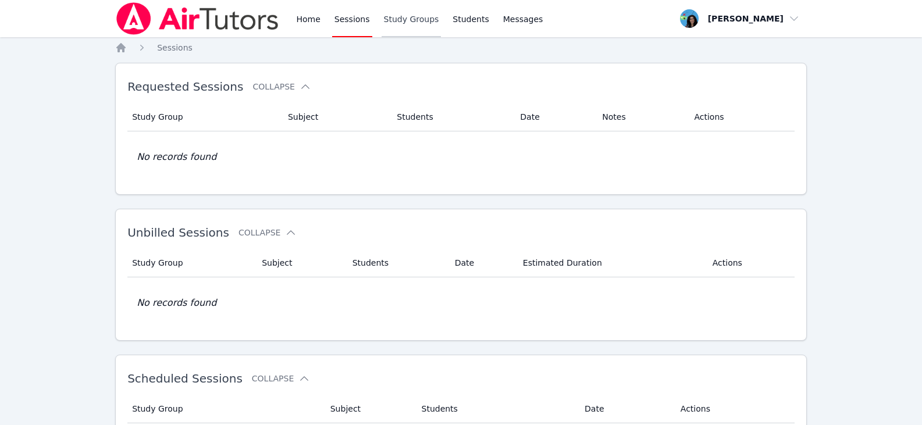
click at [421, 26] on link "Study Groups" at bounding box center [412, 18] width 60 height 37
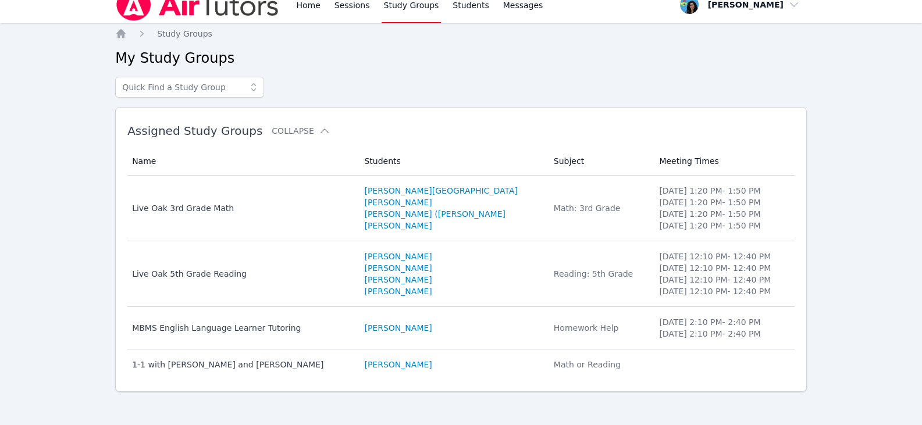
scroll to position [18, 0]
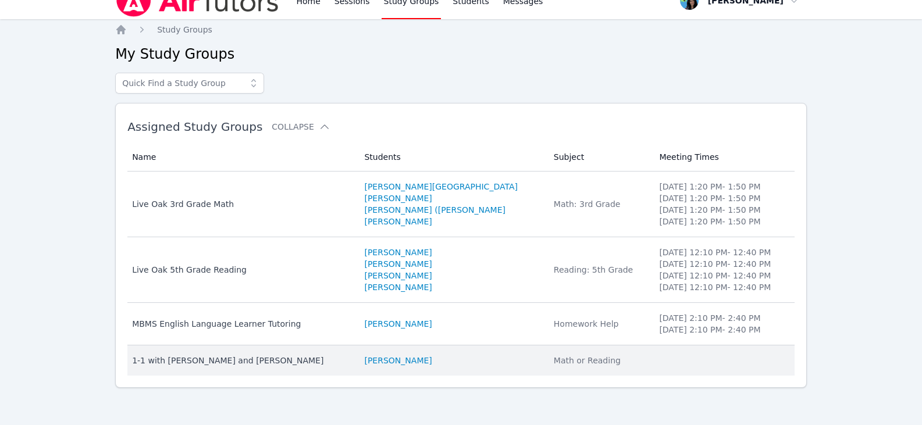
click at [307, 360] on div "1-1 with [PERSON_NAME] and [PERSON_NAME]" at bounding box center [241, 361] width 218 height 12
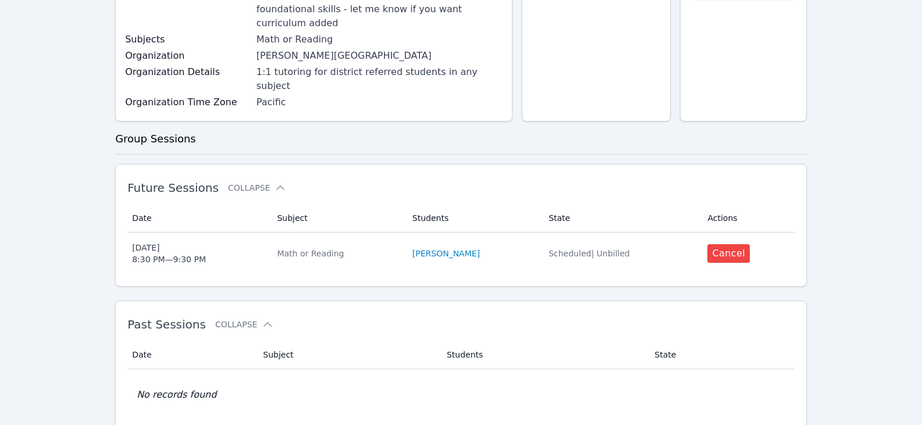
scroll to position [165, 0]
